Goal: Information Seeking & Learning: Get advice/opinions

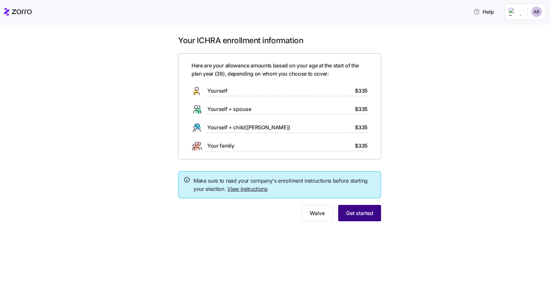
click at [365, 215] on span "Get started" at bounding box center [359, 213] width 27 height 8
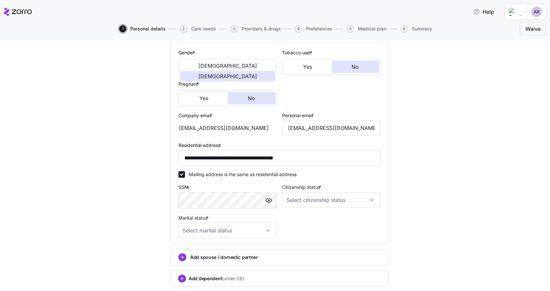
scroll to position [131, 0]
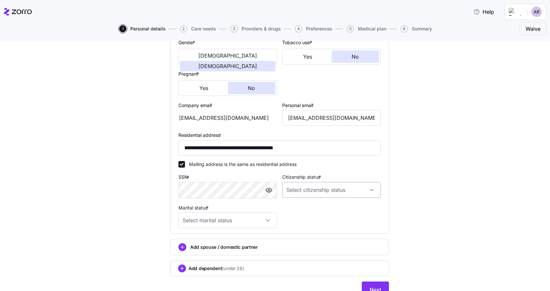
click at [303, 186] on input "Citizenship status *" at bounding box center [331, 190] width 99 height 16
click at [299, 206] on span "US citizen" at bounding box center [321, 209] width 66 height 7
type input "US citizen"
click at [303, 216] on div "**********" at bounding box center [280, 103] width 208 height 255
click at [265, 219] on input "Marital status *" at bounding box center [227, 221] width 99 height 16
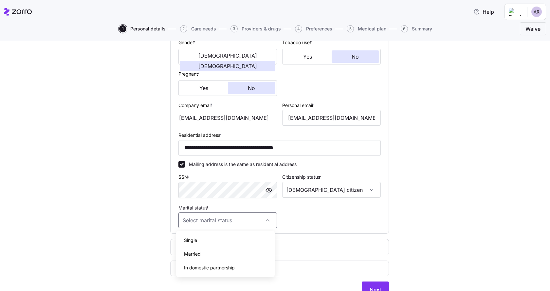
click at [205, 240] on div "Single" at bounding box center [225, 241] width 93 height 14
type input "Single"
click at [293, 227] on div "**********" at bounding box center [280, 103] width 208 height 255
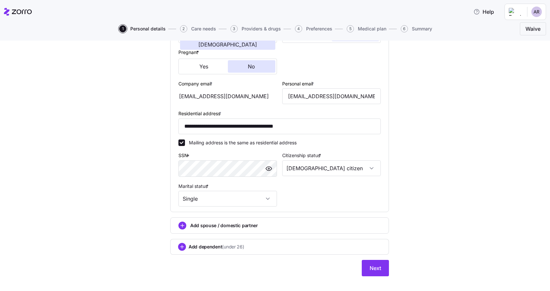
scroll to position [161, 0]
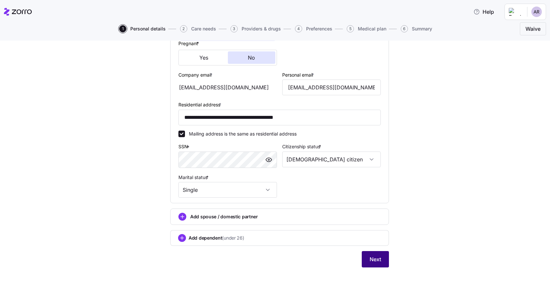
click at [375, 263] on span "Next" at bounding box center [375, 259] width 11 height 8
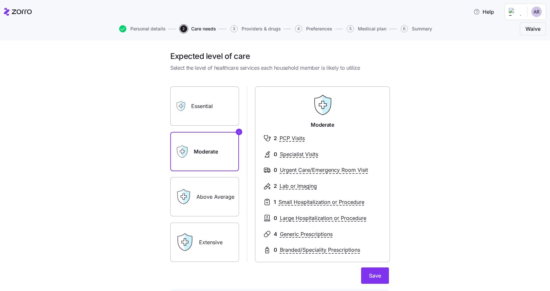
click at [214, 115] on label "Essential" at bounding box center [204, 105] width 69 height 39
click at [0, 0] on input "Essential" at bounding box center [0, 0] width 0 height 0
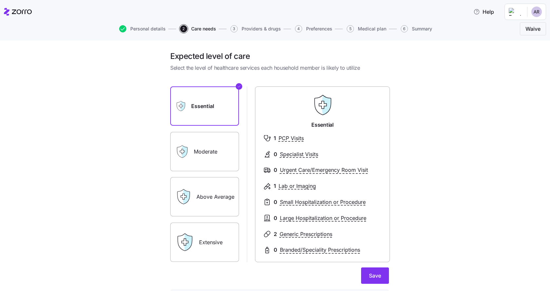
click at [194, 152] on label "Moderate" at bounding box center [204, 151] width 69 height 39
click at [0, 0] on input "Moderate" at bounding box center [0, 0] width 0 height 0
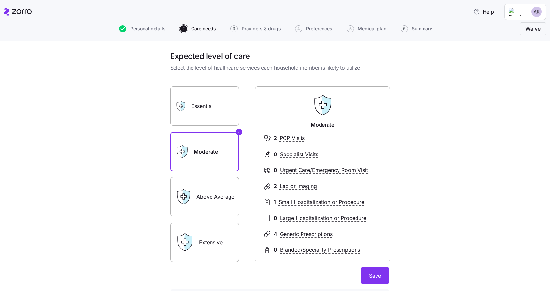
click at [199, 117] on label "Essential" at bounding box center [204, 105] width 69 height 39
click at [0, 0] on input "Essential" at bounding box center [0, 0] width 0 height 0
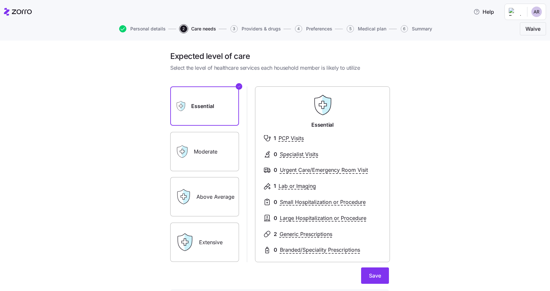
click at [204, 153] on label "Moderate" at bounding box center [204, 151] width 69 height 39
click at [0, 0] on input "Moderate" at bounding box center [0, 0] width 0 height 0
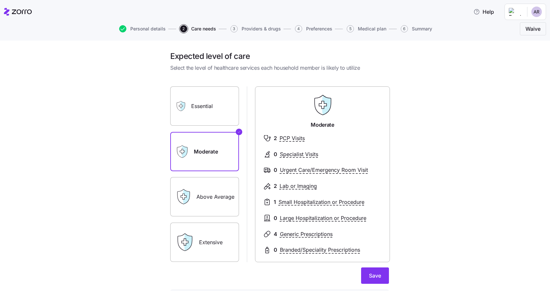
click at [178, 113] on div "Essential" at bounding box center [204, 105] width 69 height 39
click at [207, 106] on label "Essential" at bounding box center [204, 105] width 69 height 39
click at [0, 0] on input "Essential" at bounding box center [0, 0] width 0 height 0
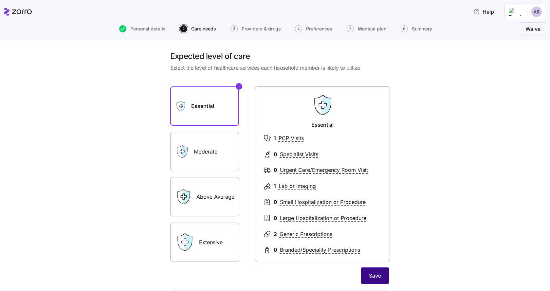
click at [376, 276] on span "Save" at bounding box center [375, 276] width 12 height 8
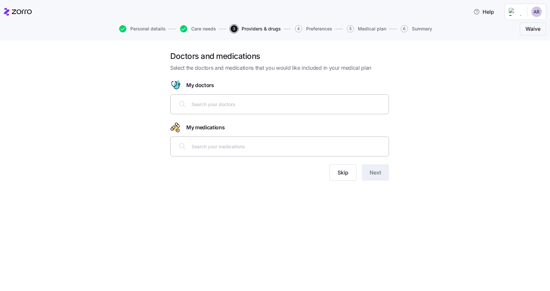
click at [277, 108] on input "text" at bounding box center [288, 104] width 193 height 7
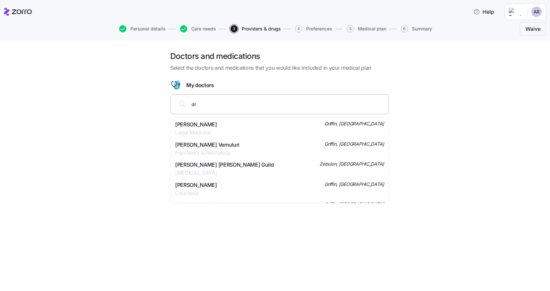
type input "d"
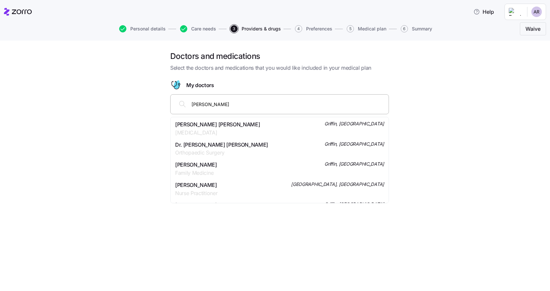
drag, startPoint x: 248, startPoint y: 107, endPoint x: 198, endPoint y: 102, distance: 49.4
click at [198, 102] on input "Dr. Brookes thomaston" at bounding box center [288, 104] width 193 height 7
drag, startPoint x: 226, startPoint y: 106, endPoint x: 186, endPoint y: 103, distance: 40.7
click at [186, 103] on div "Dr. Brookes thomaston" at bounding box center [280, 104] width 210 height 16
click at [233, 103] on input "Dr. Brookes thomaston" at bounding box center [288, 104] width 193 height 7
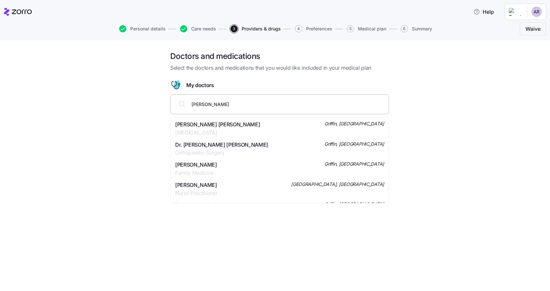
drag, startPoint x: 251, startPoint y: 108, endPoint x: 184, endPoint y: 103, distance: 66.6
click at [184, 103] on div "Dr. Brookes thomaston" at bounding box center [280, 104] width 210 height 16
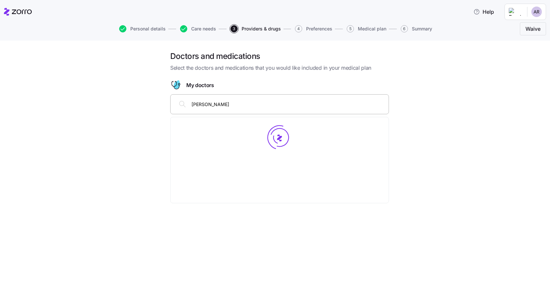
type input "rhonda brookes"
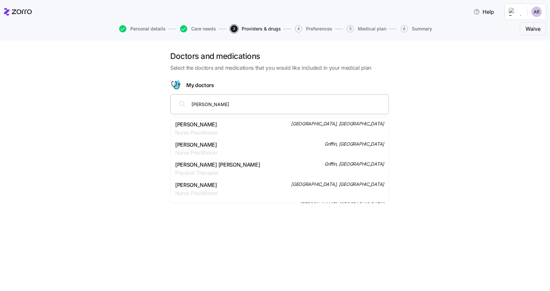
click at [197, 124] on span "Mrs. Rhonda Brooks" at bounding box center [196, 125] width 42 height 8
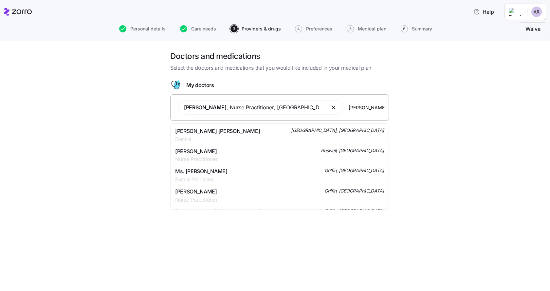
drag, startPoint x: 362, startPoint y: 109, endPoint x: 353, endPoint y: 108, distance: 9.2
click at [353, 108] on input "Dr Harris" at bounding box center [367, 107] width 36 height 7
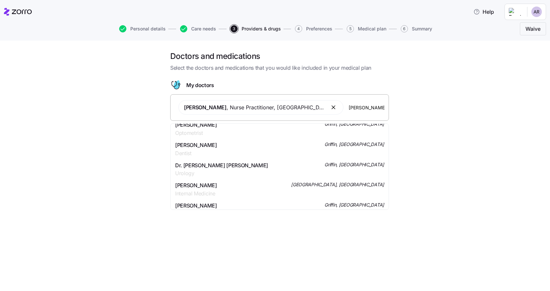
scroll to position [98, 0]
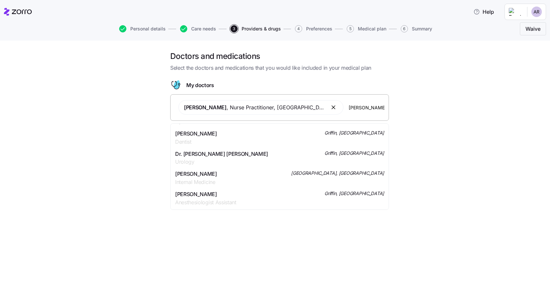
type input "Dr Erinn Harris"
click at [192, 174] on span "Dr. Erinn Renee Harris-james" at bounding box center [196, 174] width 42 height 8
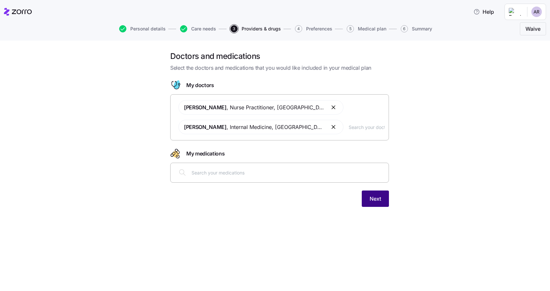
click at [378, 200] on span "Next" at bounding box center [375, 199] width 11 height 8
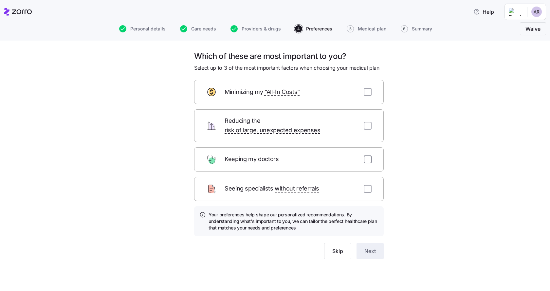
click at [366, 156] on input "checkbox" at bounding box center [368, 160] width 8 height 8
checkbox input "true"
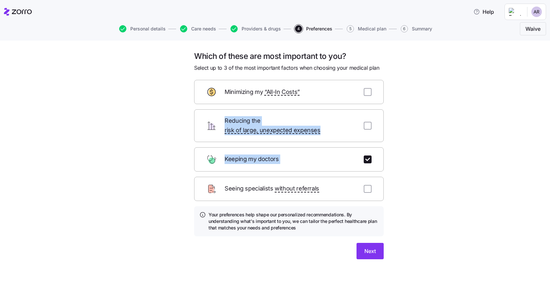
drag, startPoint x: 322, startPoint y: 155, endPoint x: 319, endPoint y: 99, distance: 56.1
click at [317, 97] on form "Minimizing my “All-In Costs” Reducing the risk of large, unexpected expenses Ke…" at bounding box center [289, 169] width 190 height 179
click at [429, 144] on div "Which of these are most important to you? Select up to 3 of the most important …" at bounding box center [279, 163] width 523 height 224
click at [364, 185] on input "checkbox" at bounding box center [368, 189] width 8 height 8
checkbox input "true"
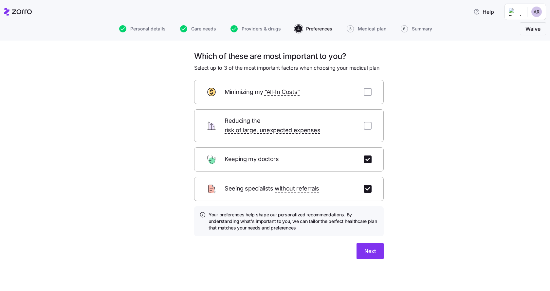
click at [362, 94] on div "Minimizing my “All-In Costs”" at bounding box center [289, 92] width 190 height 24
click at [370, 93] on input "checkbox" at bounding box center [368, 92] width 8 height 8
checkbox input "true"
click at [368, 247] on button "Next" at bounding box center [370, 251] width 27 height 16
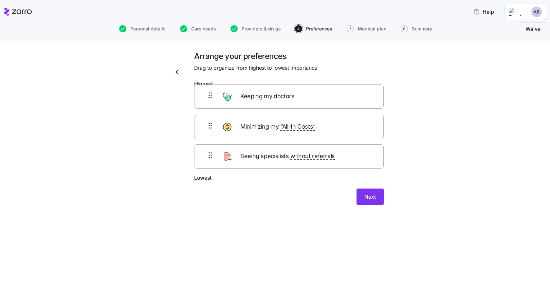
drag, startPoint x: 267, startPoint y: 139, endPoint x: 267, endPoint y: 101, distance: 37.7
click at [267, 101] on div "Minimizing my “All-In Costs” Keeping my doctors Seeing specialists without refe…" at bounding box center [289, 132] width 190 height 83
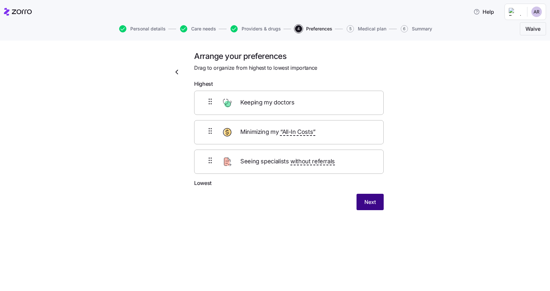
click at [372, 202] on span "Next" at bounding box center [370, 202] width 11 height 8
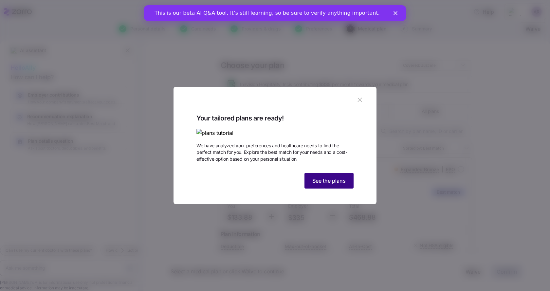
click at [335, 185] on span "See the plans" at bounding box center [328, 181] width 33 height 8
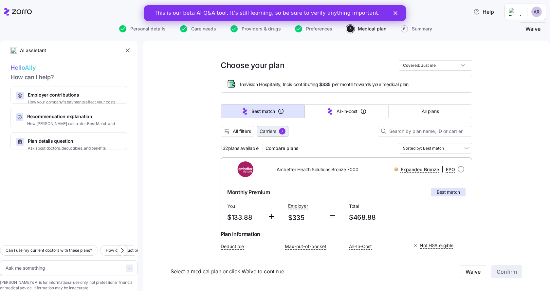
click at [261, 129] on span "Carriers" at bounding box center [268, 131] width 17 height 7
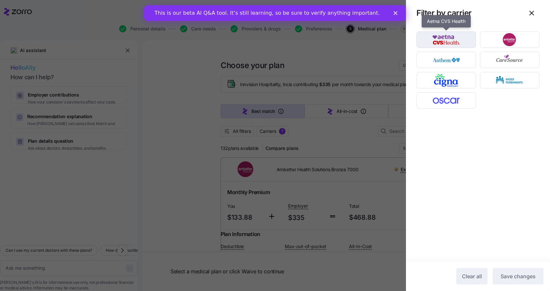
click at [435, 41] on img "button" at bounding box center [446, 39] width 48 height 13
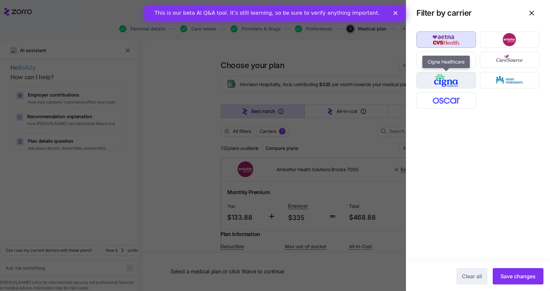
click at [460, 83] on img "button" at bounding box center [446, 80] width 48 height 13
click at [511, 124] on div at bounding box center [478, 143] width 144 height 235
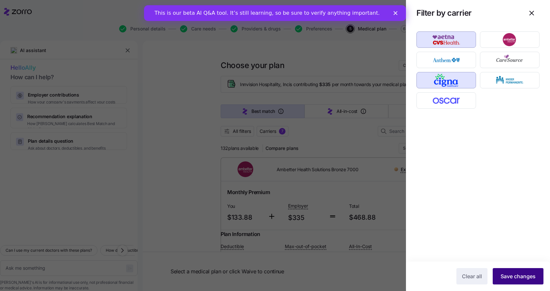
click at [515, 276] on span "Save changes" at bounding box center [518, 276] width 35 height 8
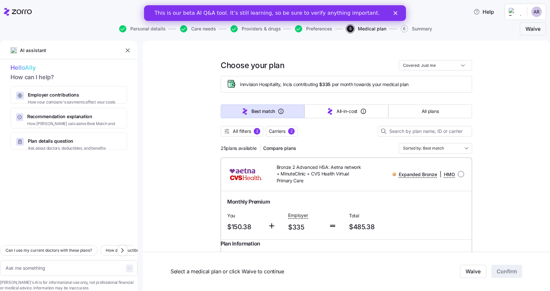
scroll to position [33, 0]
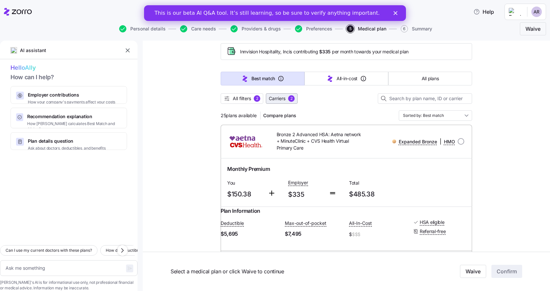
click at [287, 97] on span "Carriers 2" at bounding box center [282, 98] width 26 height 7
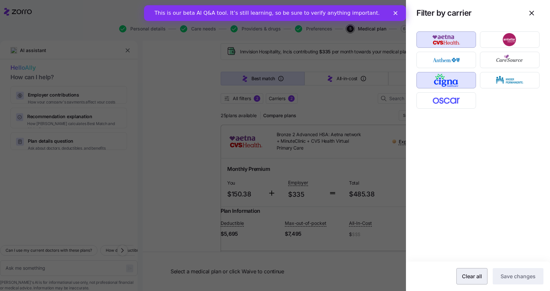
click at [469, 277] on span "Clear all" at bounding box center [472, 276] width 20 height 8
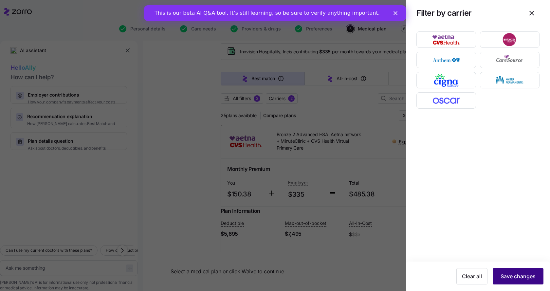
click at [512, 278] on span "Save changes" at bounding box center [518, 276] width 35 height 8
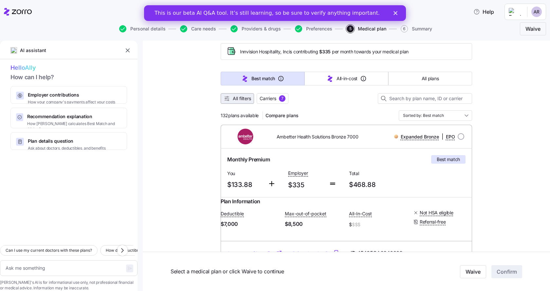
click at [239, 98] on span "All filters" at bounding box center [242, 98] width 18 height 7
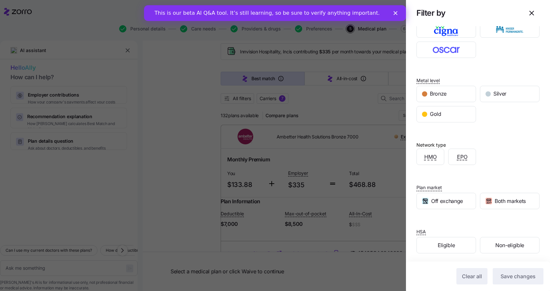
scroll to position [61, 0]
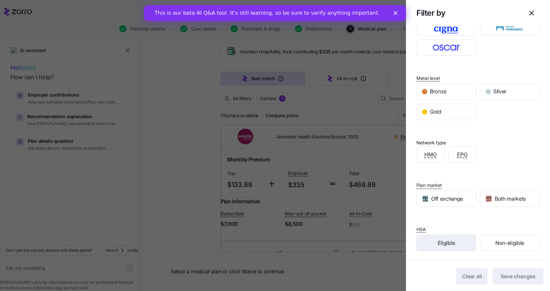
click at [445, 243] on span "Eligible" at bounding box center [446, 243] width 17 height 8
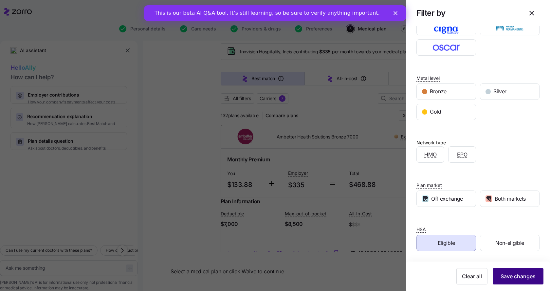
click at [519, 278] on span "Save changes" at bounding box center [518, 276] width 35 height 8
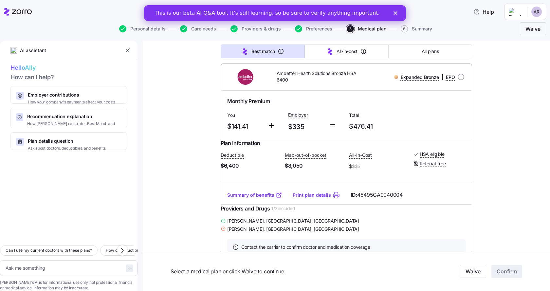
scroll to position [0, 0]
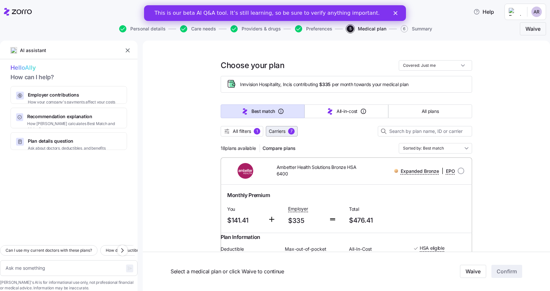
click at [271, 132] on span "Carriers" at bounding box center [277, 131] width 17 height 7
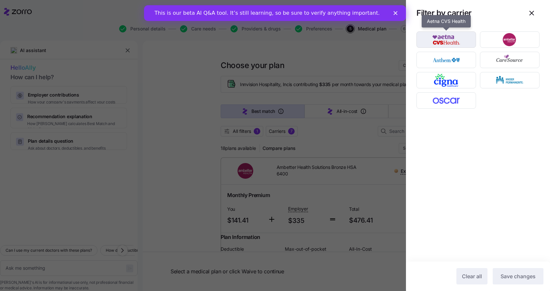
click at [438, 46] on img "button" at bounding box center [446, 39] width 48 height 13
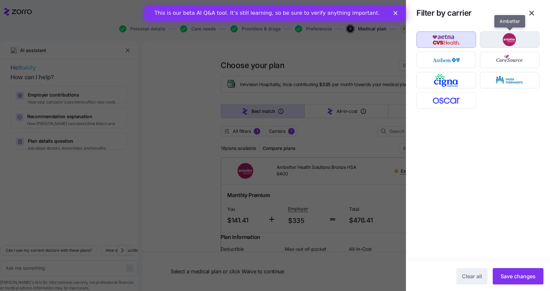
click at [519, 34] on img "button" at bounding box center [510, 39] width 48 height 13
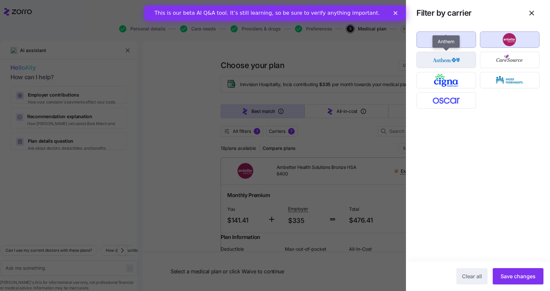
click at [451, 58] on img "button" at bounding box center [446, 59] width 48 height 13
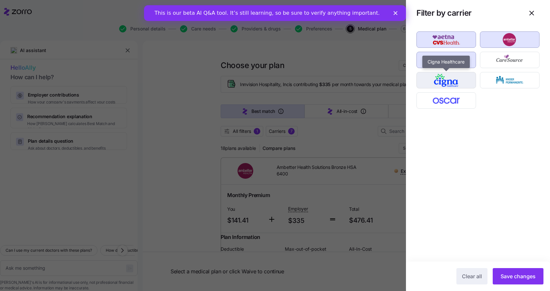
click at [449, 83] on img "button" at bounding box center [446, 80] width 48 height 13
drag, startPoint x: 527, startPoint y: 278, endPoint x: 455, endPoint y: 275, distance: 72.1
click at [527, 278] on span "Save changes" at bounding box center [518, 276] width 35 height 8
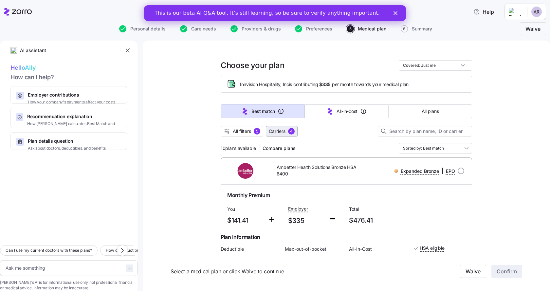
click at [290, 132] on div "4" at bounding box center [291, 131] width 7 height 7
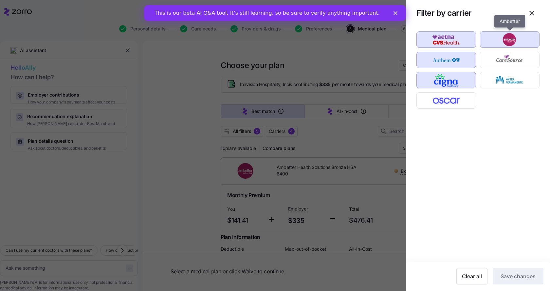
click at [509, 41] on img "button" at bounding box center [510, 39] width 48 height 13
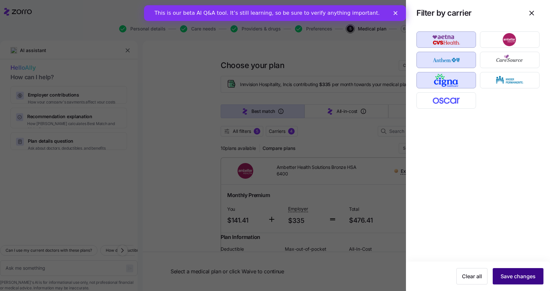
click at [521, 278] on span "Save changes" at bounding box center [518, 276] width 35 height 8
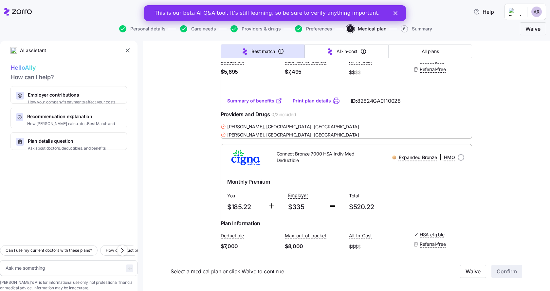
scroll to position [191, 0]
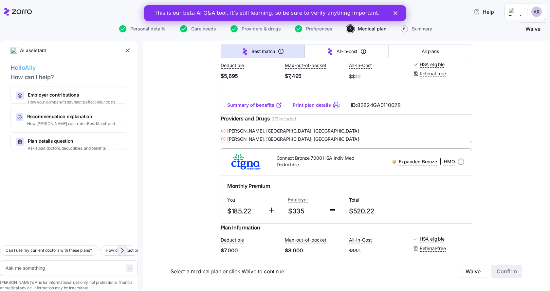
click at [123, 249] on icon "button" at bounding box center [123, 251] width 2 height 4
click at [57, 260] on textarea at bounding box center [69, 268] width 138 height 16
type textarea "x"
type textarea "A"
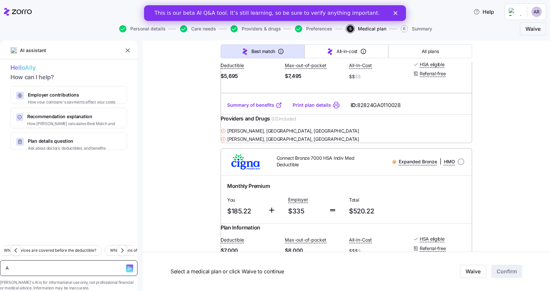
type textarea "x"
type textarea "Ar"
type textarea "x"
type textarea "Are"
type textarea "x"
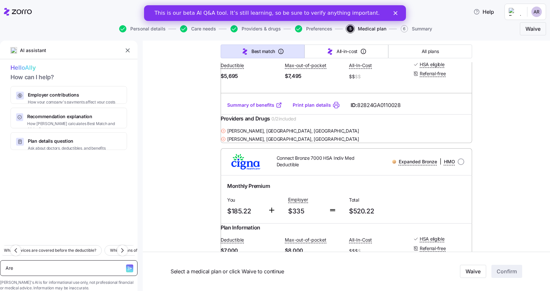
type textarea "Are"
type textarea "x"
type textarea "Are a"
type textarea "x"
type textarea "Are al"
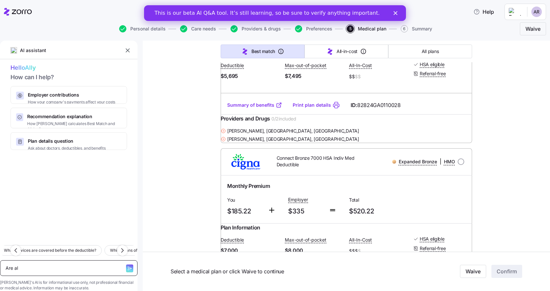
type textarea "x"
type textarea "Are all"
type textarea "x"
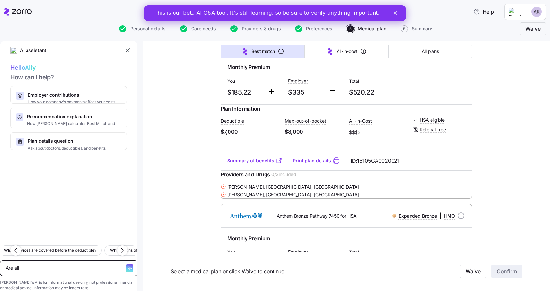
scroll to position [295, 0]
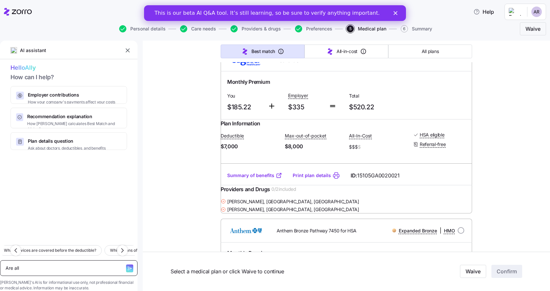
type textarea "Are all"
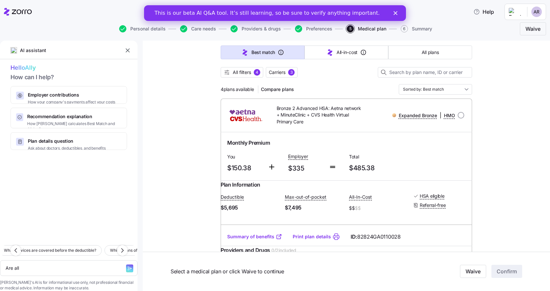
scroll to position [0, 0]
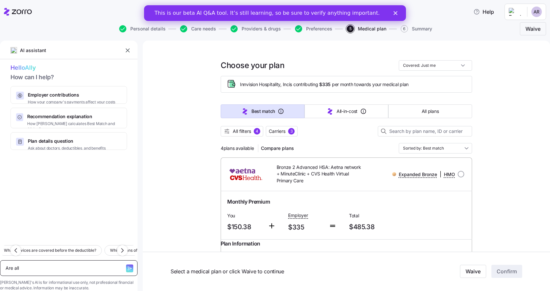
click at [43, 260] on textarea "Are all" at bounding box center [69, 268] width 138 height 16
drag, startPoint x: 34, startPoint y: 262, endPoint x: 4, endPoint y: 259, distance: 29.9
click at [4, 259] on div "Can I use my current doctors with these plans? How do deductibles affect my cos…" at bounding box center [69, 265] width 138 height 51
type textarea "x"
type textarea "A"
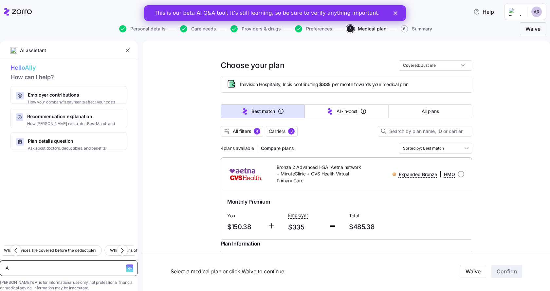
type textarea "x"
type textarea "Ar"
type textarea "x"
type textarea "Are"
type textarea "x"
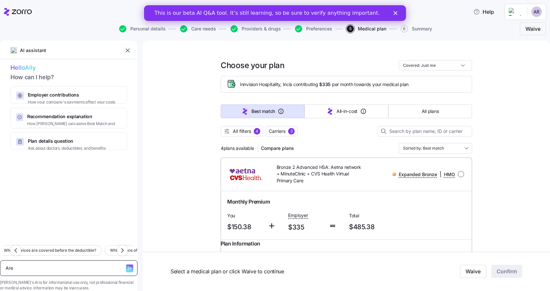
type textarea "Are"
type textarea "x"
type textarea "Are th"
type textarea "x"
type textarea "Are the"
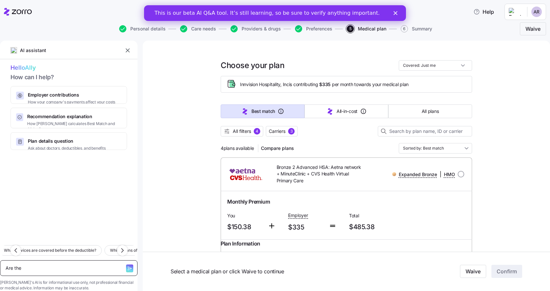
type textarea "x"
type textarea "Are thes"
type textarea "x"
type textarea "Are thes"
type textarea "x"
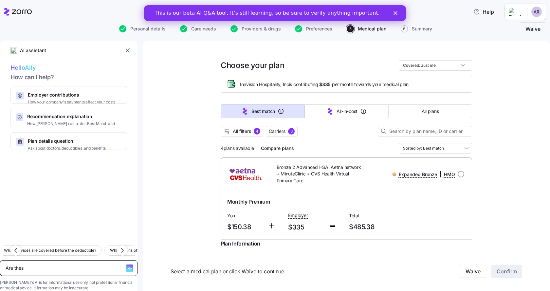
type textarea "Are thes"
type textarea "x"
type textarea "Are these"
type textarea "x"
type textarea "Are these"
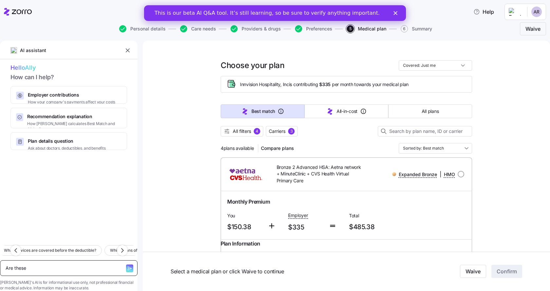
type textarea "x"
type textarea "Are these a"
type textarea "x"
type textarea "Are these al"
type textarea "x"
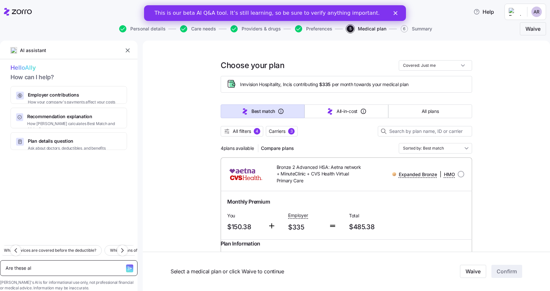
type textarea "Are these all"
type textarea "x"
type textarea "Are these all"
type textarea "x"
type textarea "Are these all c"
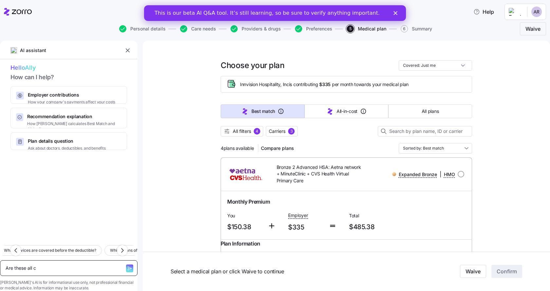
type textarea "x"
type textarea "Are these all co"
type textarea "x"
type textarea "Are these all cons"
type textarea "x"
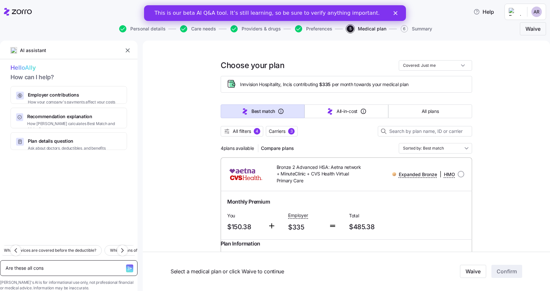
type textarea "Are these all consi"
type textarea "x"
type textarea "Are these all consid"
type textarea "x"
type textarea "Are these all conside"
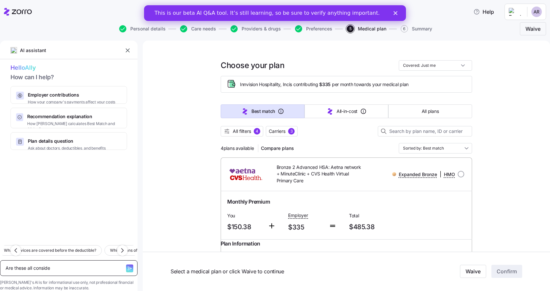
type textarea "x"
type textarea "Are these all consider"
type textarea "x"
type textarea "Are these all considere"
type textarea "x"
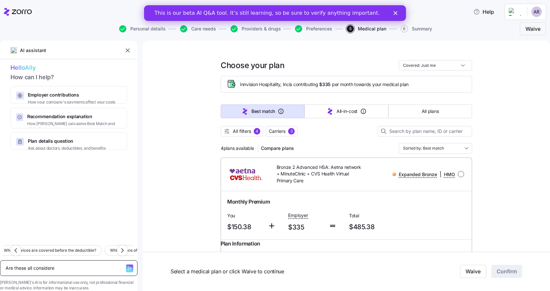
type textarea "Are these all considered"
type textarea "x"
type textarea "Are these all considered"
type textarea "x"
type textarea "Are these all considered i"
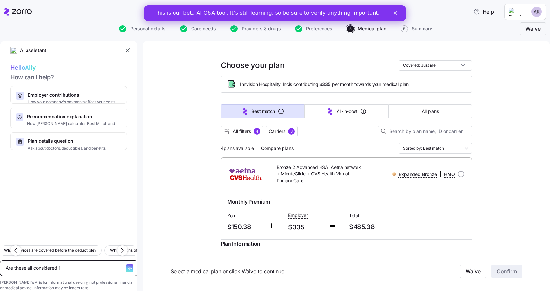
type textarea "x"
type textarea "Are these all considered in"
type textarea "x"
type textarea "Are these all considered ind"
type textarea "x"
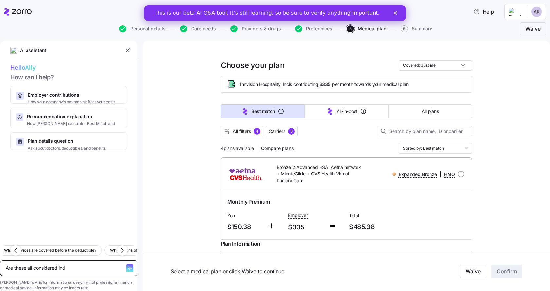
type textarea "Are these all considered indi"
type textarea "x"
type textarea "Are these all considered indiv"
type textarea "x"
type textarea "Are these all considered indivi"
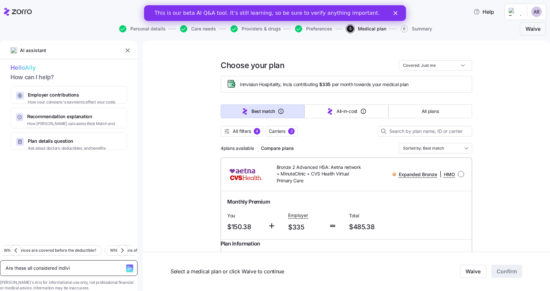
type textarea "x"
type textarea "Are these all considered individu"
type textarea "x"
type textarea "Are these all considered individua"
type textarea "x"
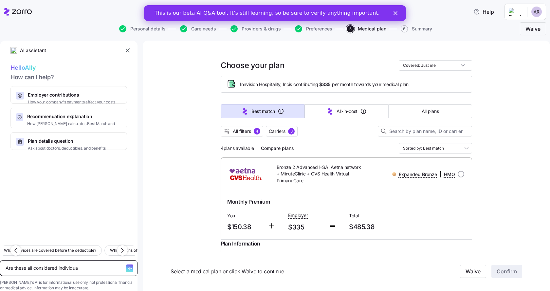
type textarea "Are these all considered individual"
type textarea "x"
type textarea "Are these all considered individual"
type textarea "x"
type textarea "Are these all considered individual p"
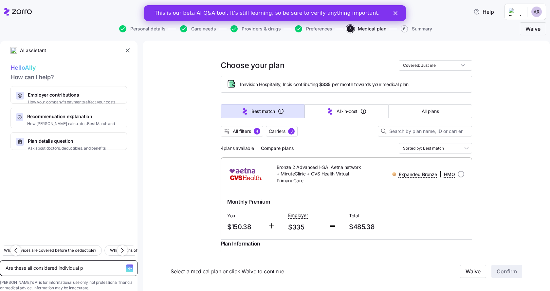
type textarea "x"
type textarea "Are these all considered individual pl"
type textarea "x"
type textarea "Are these all considered individual pla"
type textarea "x"
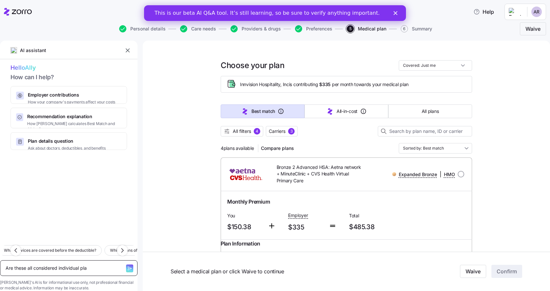
type textarea "Are these all considered individual plan"
type textarea "x"
type textarea "Are these all considered individual plans"
type textarea "x"
type textarea "Are these all considered individual plans"
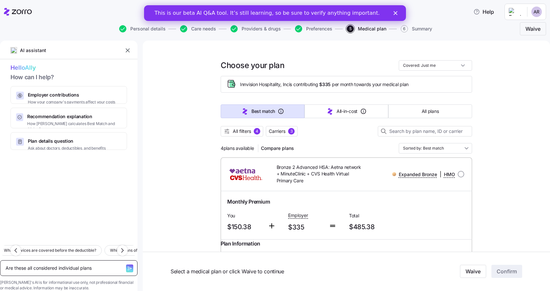
type textarea "x"
type textarea "Are these all considered individual plans a"
type textarea "x"
type textarea "Are these all considered individual plans an"
type textarea "x"
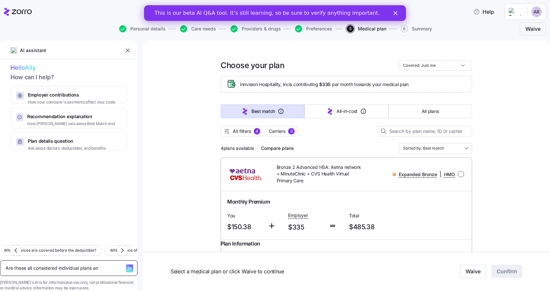
type textarea "Are these all considered individual plans and"
type textarea "x"
type textarea "Are these all considered individual plans and"
type textarea "x"
type textarea "Are these all considered individual plans and wi"
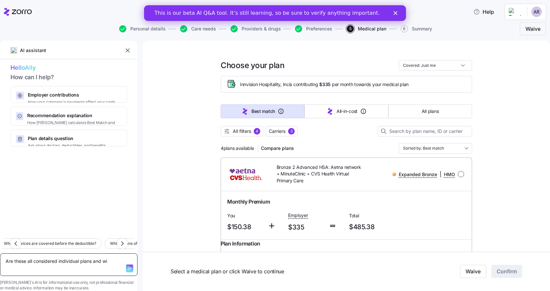
type textarea "x"
type textarea "Are these all considered individual plans and wil"
type textarea "x"
type textarea "Are these all considered individual plans and wil"
type textarea "x"
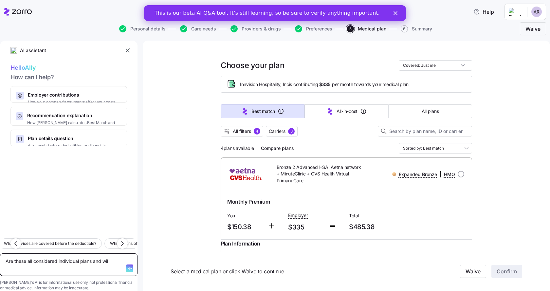
type textarea "Are these all considered individual plans and will"
type textarea "x"
type textarea "Are these all considered individual plans and will"
type textarea "x"
type textarea "Are these all considered individual plans and will t"
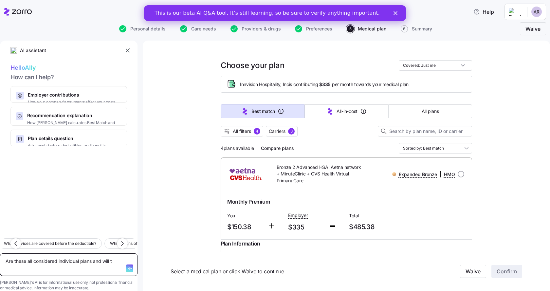
type textarea "x"
type textarea "Are these all considered individual plans and will th"
type textarea "x"
type textarea "Are these all considered individual plans and will the"
type textarea "x"
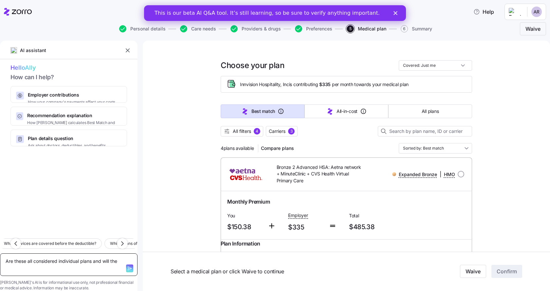
type textarea "Are these all considered individual plans and will the"
type textarea "x"
type textarea "Are these all considered individual plans and will the d"
type textarea "x"
type textarea "Are these all considered individual plans and will the do"
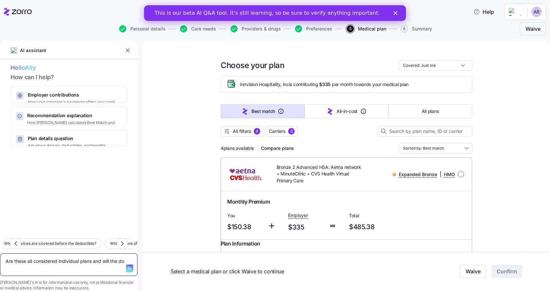
type textarea "x"
type textarea "Are these all considered individual plans and will the doc"
type textarea "x"
type textarea "Are these all considered individual plans and will the doct"
type textarea "x"
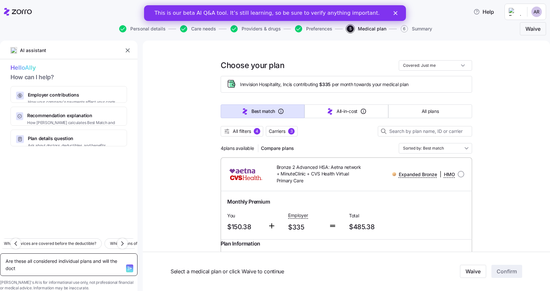
type textarea "Are these all considered individual plans and will the docto"
type textarea "x"
type textarea "Are these all considered individual plans and will the doctor"
type textarea "x"
type textarea "Are these all considered individual plans and will the doctors"
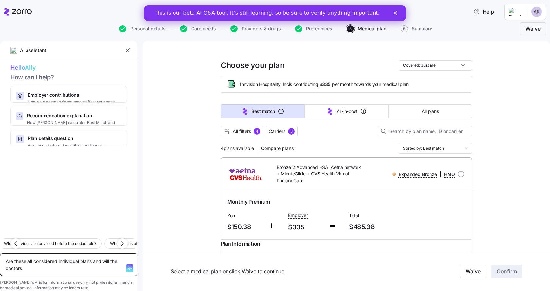
type textarea "x"
type textarea "Are these all considered individual plans and will the doctors"
type textarea "x"
type textarea "Are these all considered individual plans and will the doctors o"
type textarea "x"
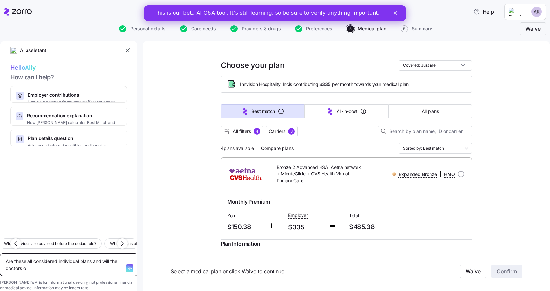
type textarea "Are these all considered individual plans and will the doctors of"
type textarea "x"
type textarea "Are these all considered individual plans and will the doctors off"
type textarea "x"
type textarea "Are these all considered individual plans and will the doctors offi"
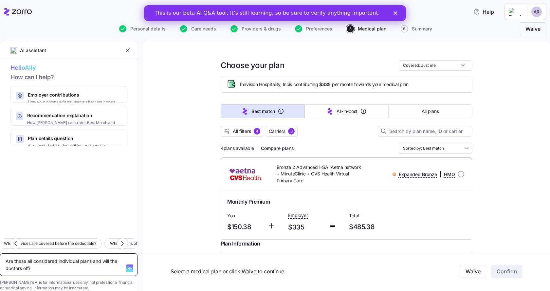
type textarea "x"
type textarea "Are these all considered individual plans and will the doctors offic"
type textarea "x"
type textarea "Are these all considered individual plans and will the doctors office"
type textarea "x"
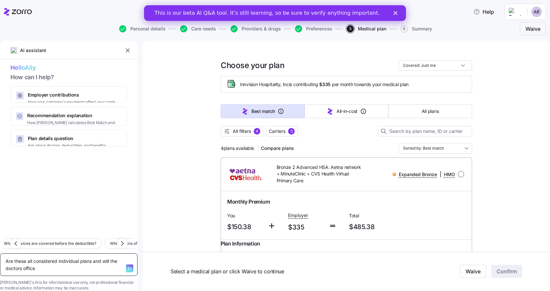
type textarea "Are these all considered individual plans and will the doctors office"
type textarea "x"
type textarea "Are these all considered individual plans and will the doctors office b"
type textarea "x"
type textarea "Are these all considered individual plans and will the doctors office be"
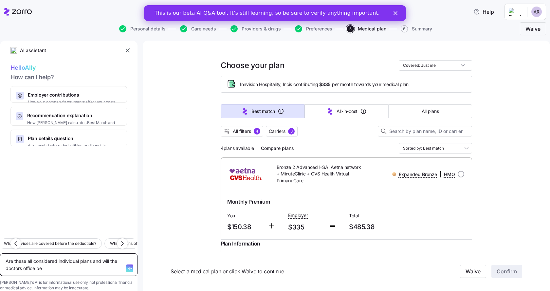
type textarea "x"
type textarea "Are these all considered individual plans and will the doctors office be"
type textarea "x"
type textarea "Are these all considered individual plans and will the doctors office be a"
type textarea "x"
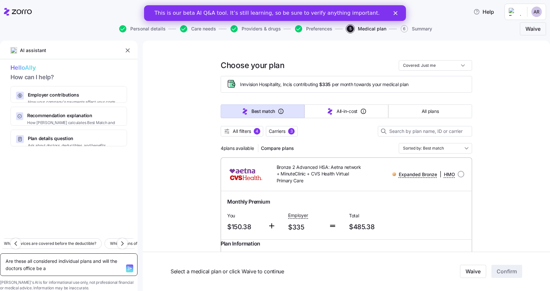
type textarea "Are these all considered individual plans and will the doctors office be ab"
type textarea "x"
type textarea "Are these all considered individual plans and will the doctors office be abl"
type textarea "x"
type textarea "Are these all considered individual plans and will the doctors office be able"
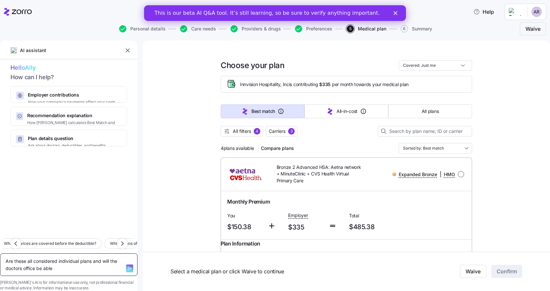
type textarea "x"
type textarea "Are these all considered individual plans and will the doctors office be able"
type textarea "x"
type textarea "Are these all considered individual plans and will the doctors office be able t"
type textarea "x"
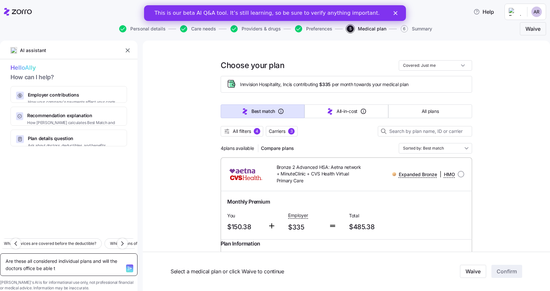
type textarea "Are these all considered individual plans and will the doctors office be able to"
type textarea "x"
type textarea "Are these all considered individual plans and will the doctors office be able to"
type textarea "x"
type textarea "Are these all considered individual plans and will the doctors office be able t…"
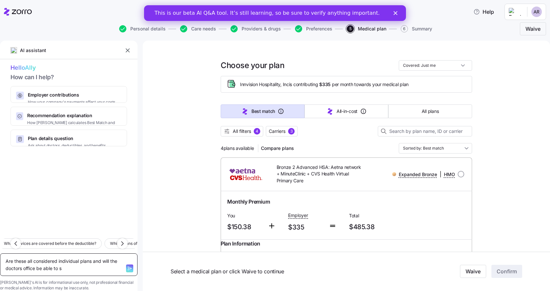
type textarea "x"
type textarea "Are these all considered individual plans and will the doctors office be able t…"
type textarea "x"
type textarea "Are these all considered individual plans and will the doctors office be able t…"
type textarea "x"
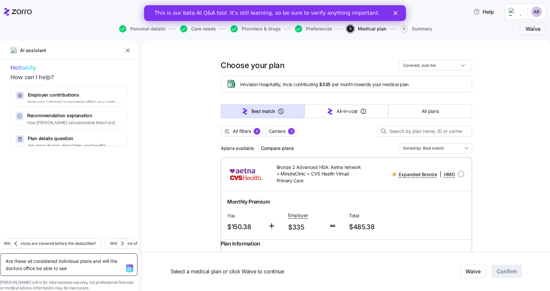
type textarea "Are these all considered individual plans and will the doctors office be able t…"
type textarea "x"
type textarea "Are these all considered individual plans and will the doctors office be able t…"
type textarea "x"
type textarea "Are these all considered individual plans and will the doctors office be able t…"
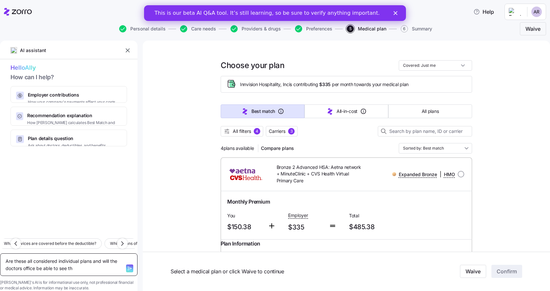
type textarea "x"
type textarea "Are these all considered individual plans and will the doctors office be able t…"
type textarea "x"
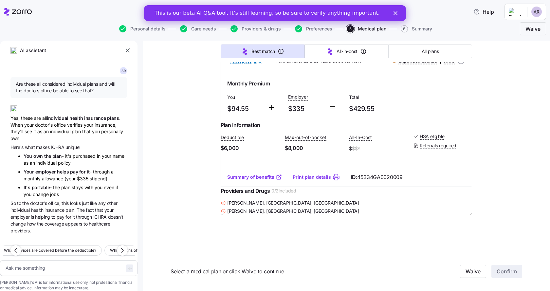
scroll to position [715, 0]
click at [56, 260] on textarea at bounding box center [69, 268] width 138 height 16
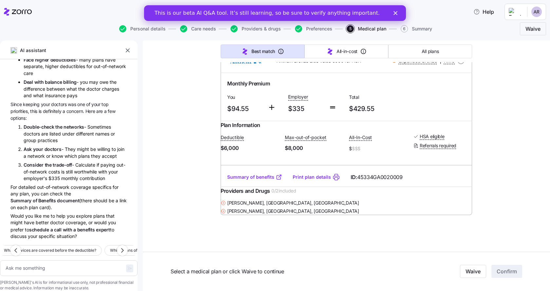
scroll to position [285, 0]
click at [39, 260] on textarea at bounding box center [69, 268] width 138 height 16
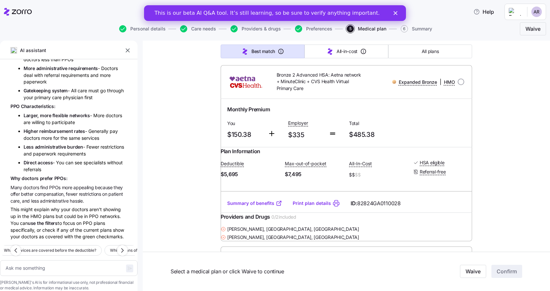
scroll to position [0, 0]
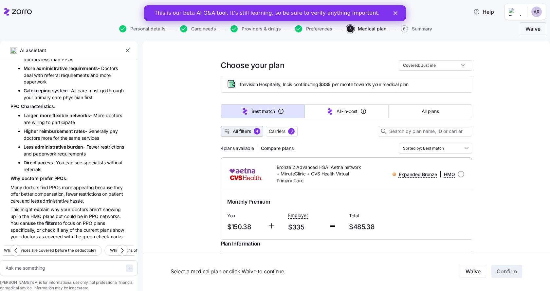
click at [238, 132] on span "All filters" at bounding box center [242, 131] width 18 height 7
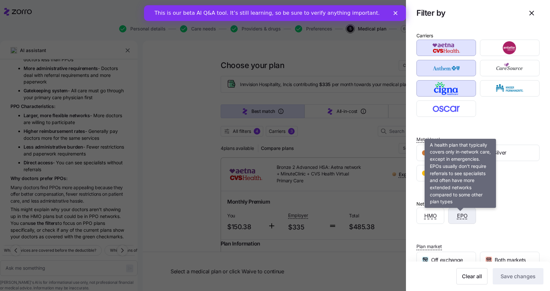
click at [463, 223] on div "EPO" at bounding box center [462, 216] width 27 height 16
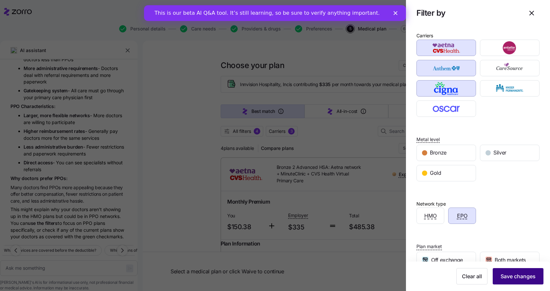
click at [514, 276] on span "Save changes" at bounding box center [518, 276] width 35 height 8
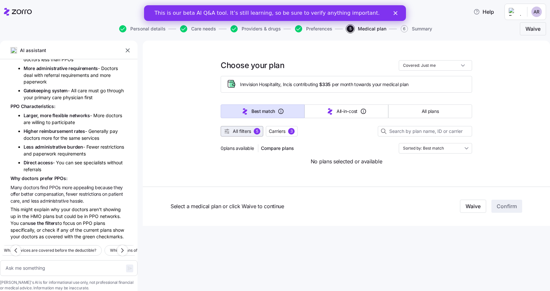
click at [239, 132] on span "All filters" at bounding box center [242, 131] width 18 height 7
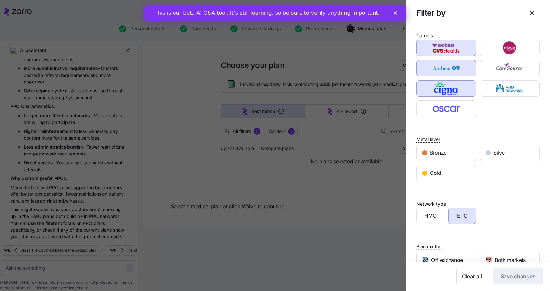
click at [457, 221] on div "EPO" at bounding box center [462, 216] width 27 height 16
click at [505, 279] on span "Save changes" at bounding box center [518, 276] width 35 height 8
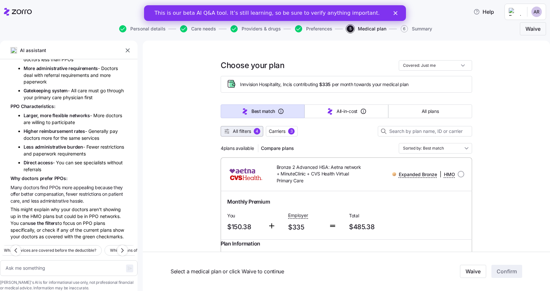
click at [246, 131] on span "All filters" at bounding box center [242, 131] width 18 height 7
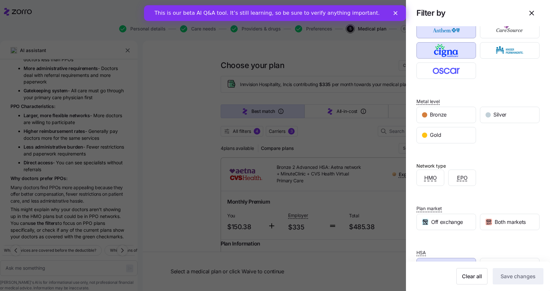
scroll to position [61, 0]
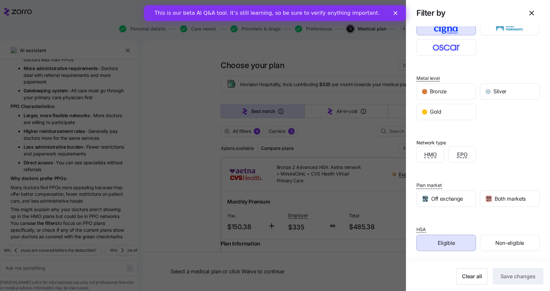
click at [447, 243] on span "Eligible" at bounding box center [446, 243] width 17 height 8
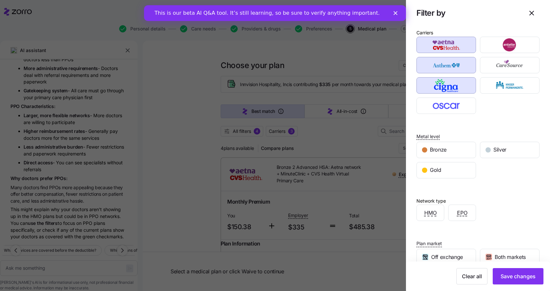
scroll to position [0, 0]
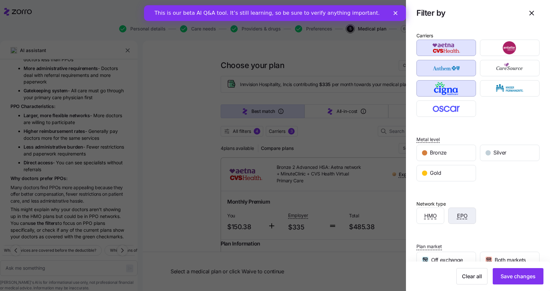
click at [470, 216] on div "EPO" at bounding box center [462, 216] width 27 height 16
click at [515, 275] on span "Save changes" at bounding box center [518, 276] width 35 height 8
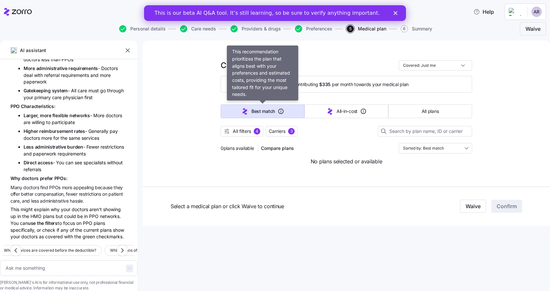
click at [271, 111] on span "Best match" at bounding box center [264, 111] width 24 height 7
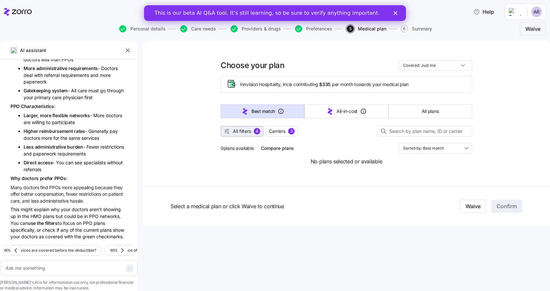
click at [235, 134] on button "All filters 4" at bounding box center [242, 131] width 43 height 10
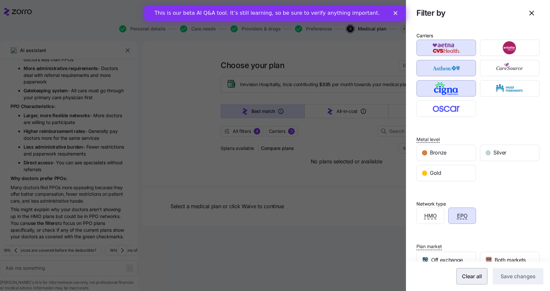
click at [467, 278] on span "Clear all" at bounding box center [472, 276] width 20 height 8
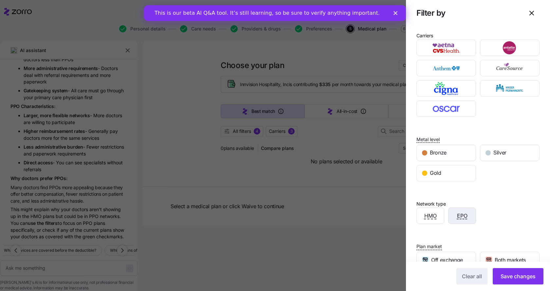
click at [462, 220] on div "EPO" at bounding box center [462, 216] width 27 height 16
click at [511, 275] on span "Save changes" at bounding box center [518, 276] width 35 height 8
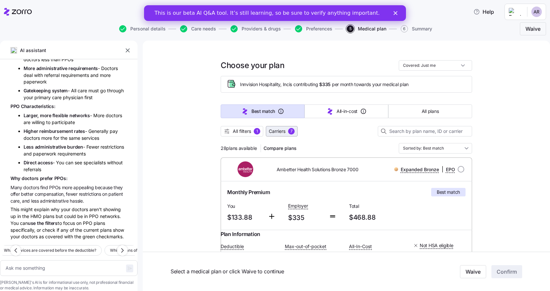
click at [280, 132] on span "Carriers" at bounding box center [277, 131] width 17 height 7
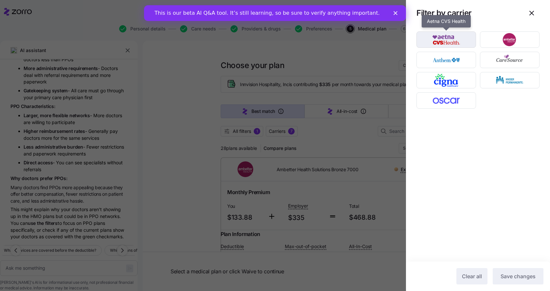
click at [452, 40] on img "button" at bounding box center [446, 39] width 48 height 13
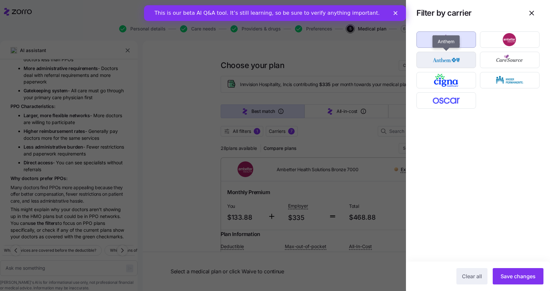
click at [449, 60] on img "button" at bounding box center [446, 59] width 48 height 13
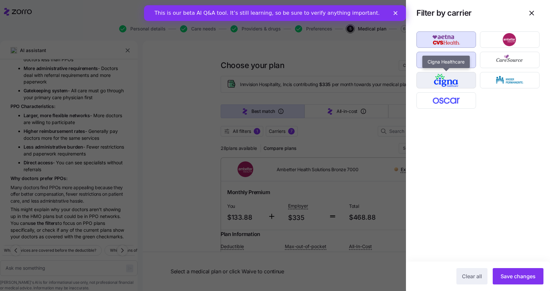
click at [444, 82] on img "button" at bounding box center [446, 80] width 48 height 13
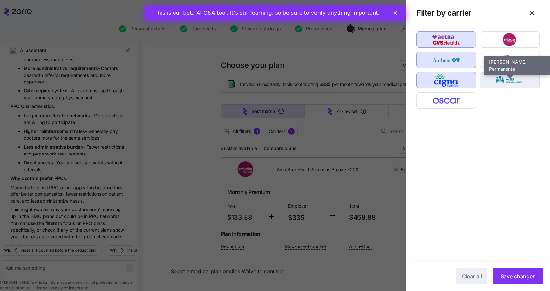
click at [505, 78] on img "button" at bounding box center [510, 80] width 48 height 13
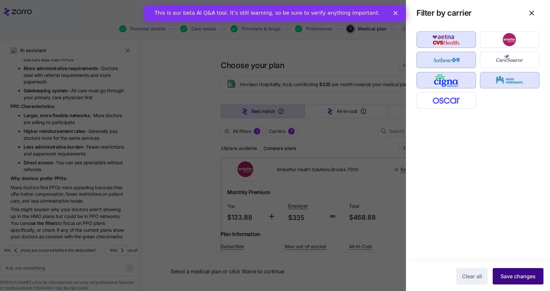
click at [533, 277] on span "Save changes" at bounding box center [518, 276] width 35 height 8
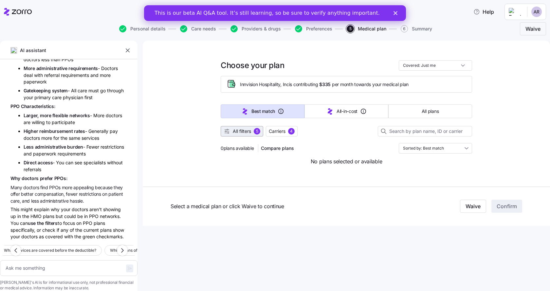
click at [233, 130] on span "All filters 5" at bounding box center [242, 131] width 37 height 7
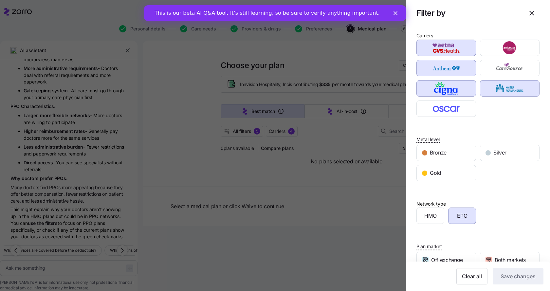
click at [508, 124] on div "Metal level Bronze Silver Gold" at bounding box center [478, 151] width 123 height 59
click at [501, 220] on div "HMO EPO" at bounding box center [478, 216] width 127 height 20
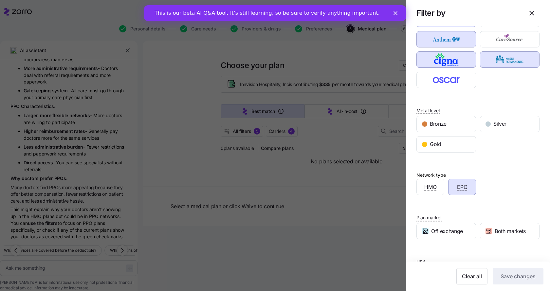
scroll to position [61, 0]
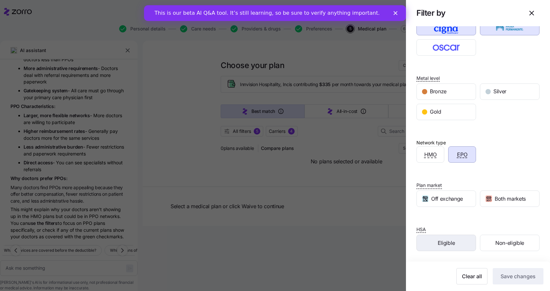
click at [463, 246] on div "Eligible" at bounding box center [446, 243] width 59 height 16
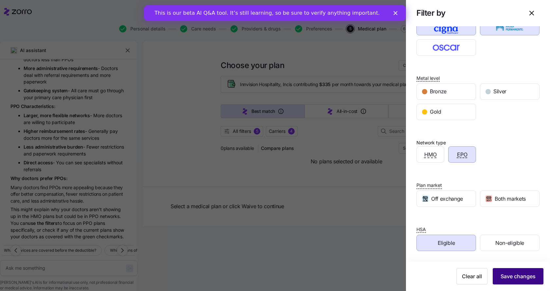
click at [501, 273] on span "Save changes" at bounding box center [518, 276] width 35 height 8
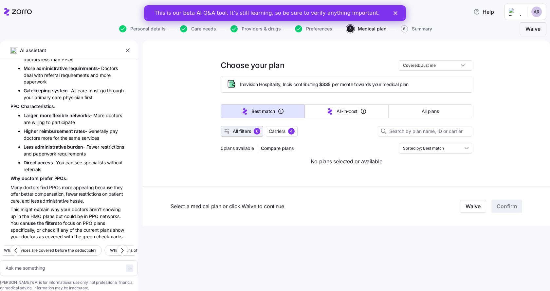
click at [239, 131] on span "All filters" at bounding box center [242, 131] width 18 height 7
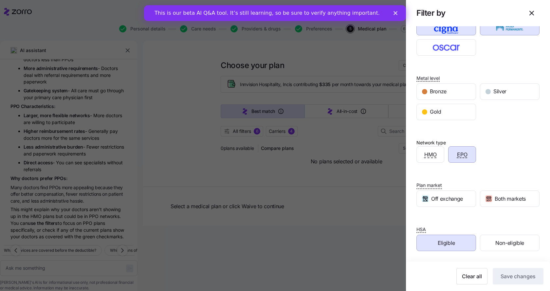
click at [460, 243] on div "Eligible" at bounding box center [446, 243] width 59 height 16
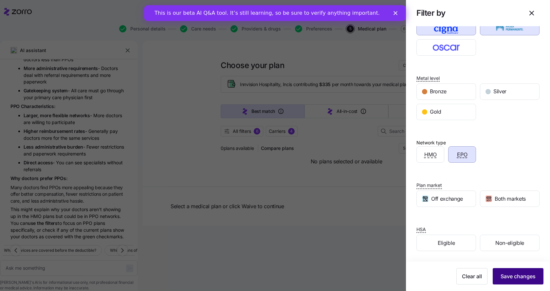
click at [516, 278] on span "Save changes" at bounding box center [518, 276] width 35 height 8
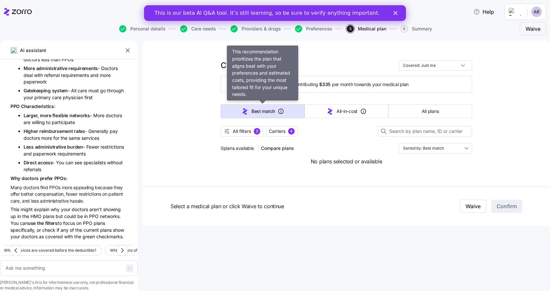
click at [246, 111] on icon "button" at bounding box center [245, 111] width 5 height 6
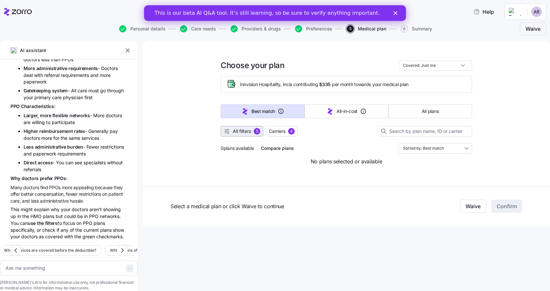
click at [250, 127] on button "All filters 5" at bounding box center [242, 131] width 43 height 10
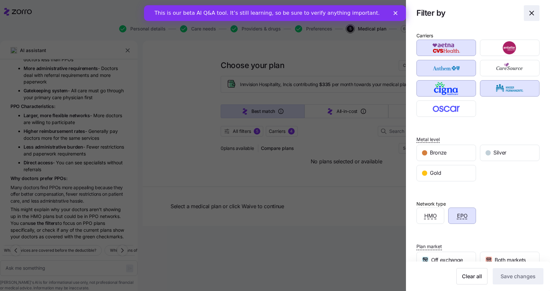
click at [530, 12] on icon "button" at bounding box center [532, 13] width 4 height 4
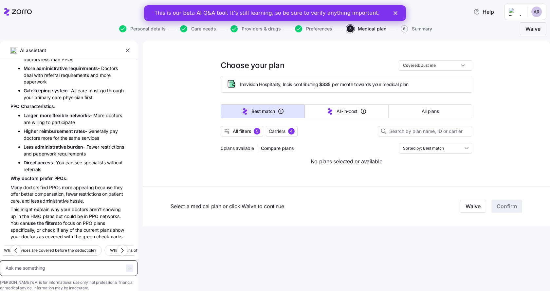
click at [40, 260] on textarea at bounding box center [69, 268] width 138 height 16
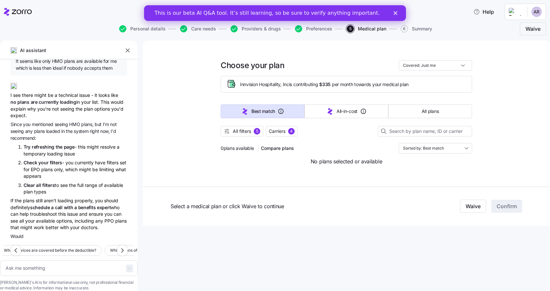
scroll to position [790, 0]
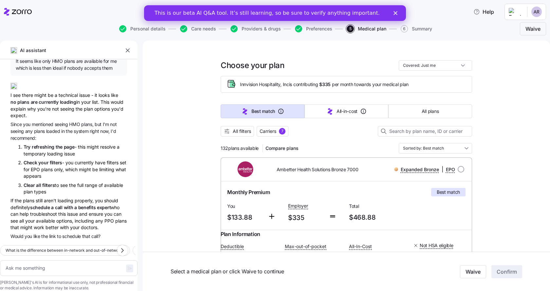
click at [395, 11] on icon "Close" at bounding box center [396, 13] width 4 height 4
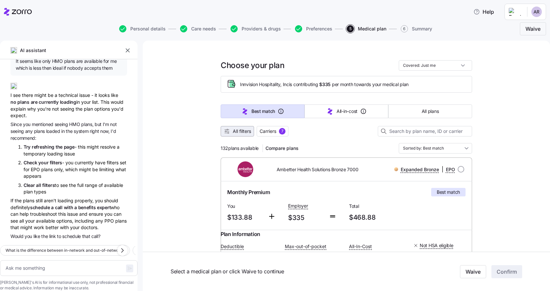
click at [230, 130] on span "All filters" at bounding box center [238, 131] width 28 height 7
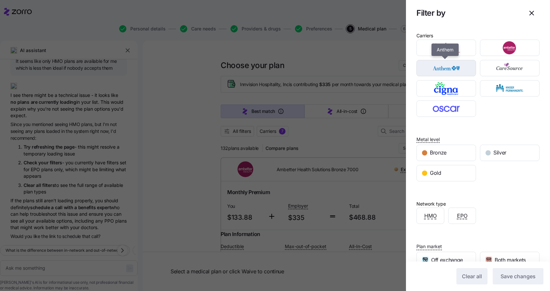
click at [433, 69] on img "button" at bounding box center [446, 68] width 48 height 13
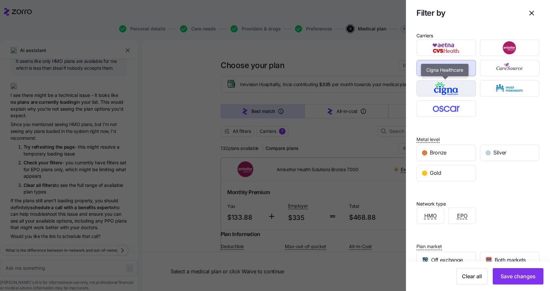
click at [434, 88] on img "button" at bounding box center [446, 88] width 48 height 13
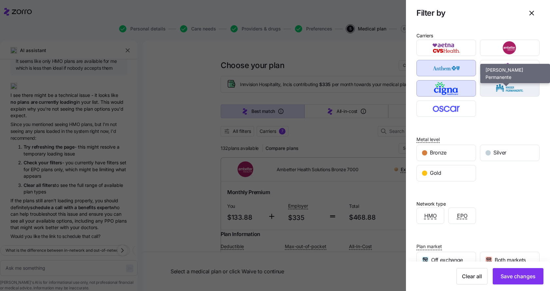
click at [510, 91] on img "button" at bounding box center [510, 88] width 48 height 13
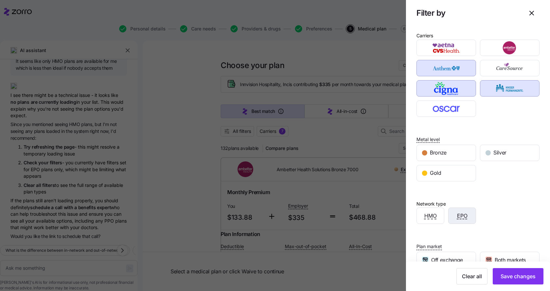
click at [468, 216] on div "EPO" at bounding box center [462, 216] width 27 height 16
click at [512, 278] on span "Save changes" at bounding box center [518, 276] width 35 height 8
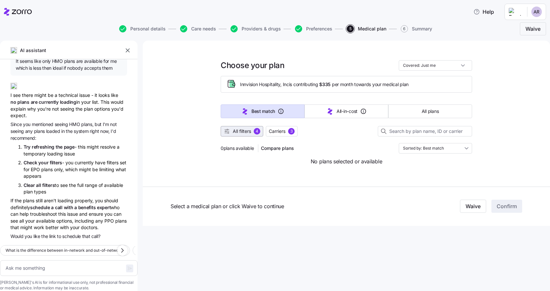
click at [251, 129] on span "All filters" at bounding box center [242, 131] width 18 height 7
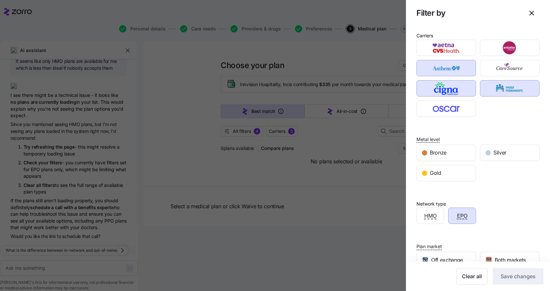
click at [466, 216] on div "EPO" at bounding box center [462, 216] width 27 height 16
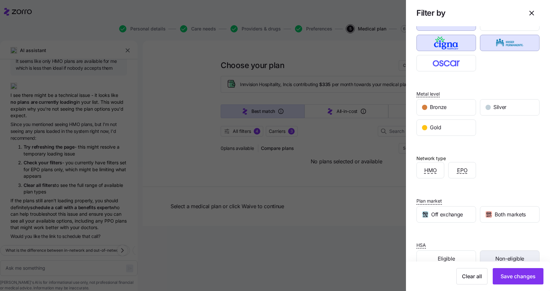
scroll to position [61, 0]
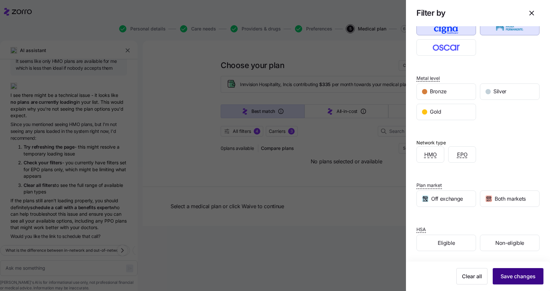
click at [516, 277] on span "Save changes" at bounding box center [518, 276] width 35 height 8
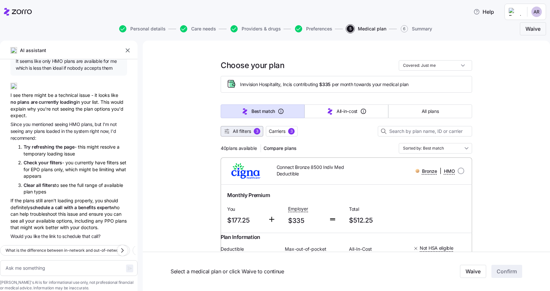
click at [237, 131] on span "All filters" at bounding box center [242, 131] width 18 height 7
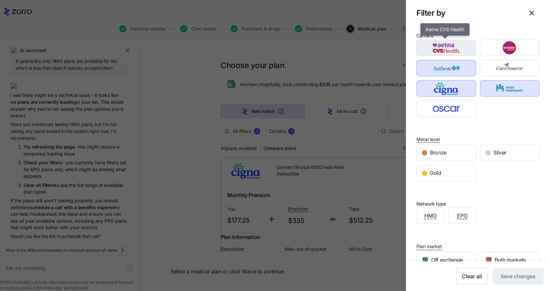
click at [433, 41] on div "button" at bounding box center [446, 48] width 59 height 16
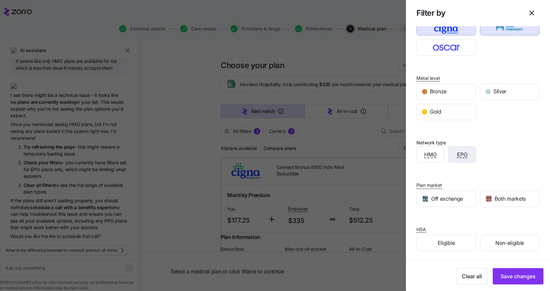
click at [453, 161] on div "EPO" at bounding box center [462, 155] width 27 height 16
click at [516, 273] on span "Save changes" at bounding box center [518, 276] width 35 height 8
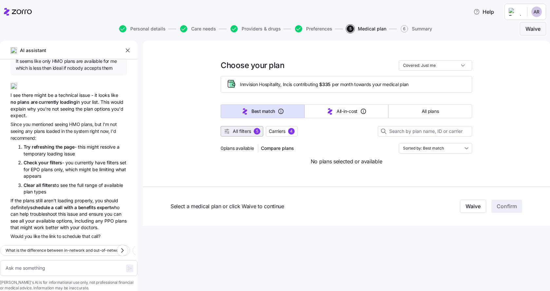
click at [249, 135] on button "All filters 5" at bounding box center [242, 131] width 43 height 10
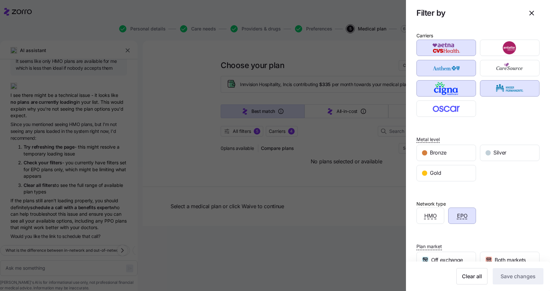
click at [463, 217] on span "EPO" at bounding box center [462, 216] width 10 height 8
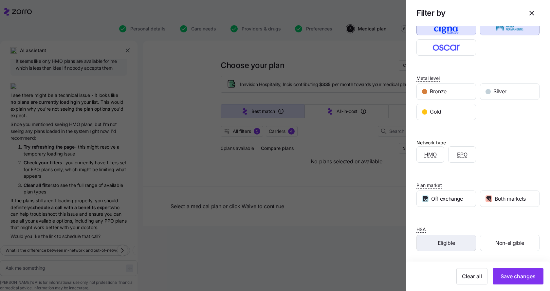
click at [456, 241] on div "Eligible" at bounding box center [446, 243] width 59 height 16
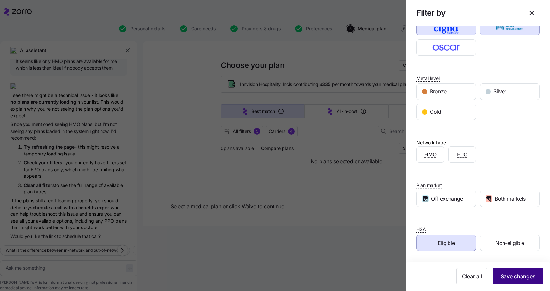
click at [511, 283] on button "Save changes" at bounding box center [518, 276] width 51 height 16
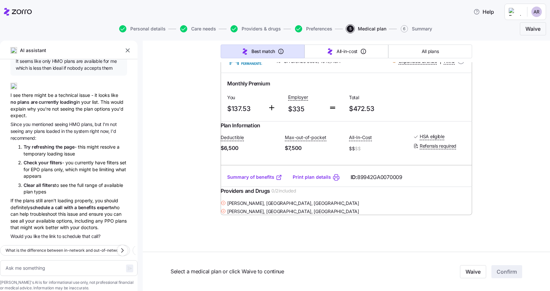
scroll to position [906, 0]
type textarea "x"
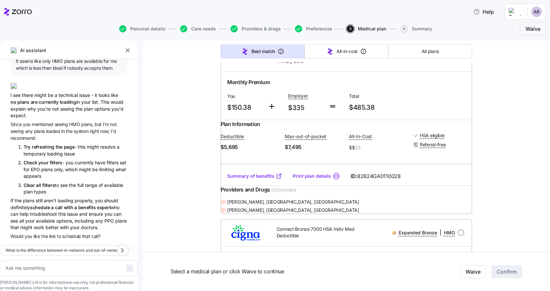
scroll to position [0, 0]
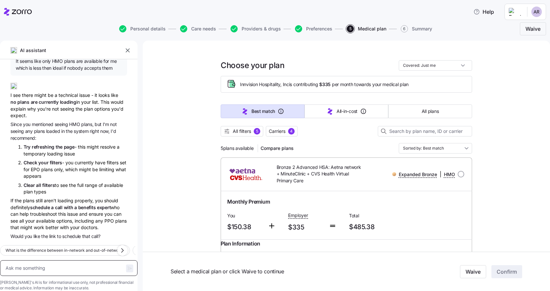
click at [51, 260] on textarea at bounding box center [69, 268] width 138 height 16
type textarea "i"
type textarea "x"
type textarea "i"
type textarea "x"
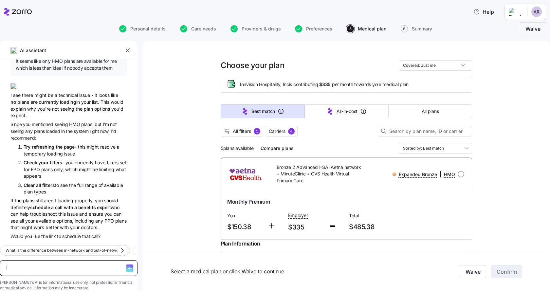
type textarea "i n"
type textarea "x"
type textarea "i ne"
type textarea "x"
type textarea "i nee"
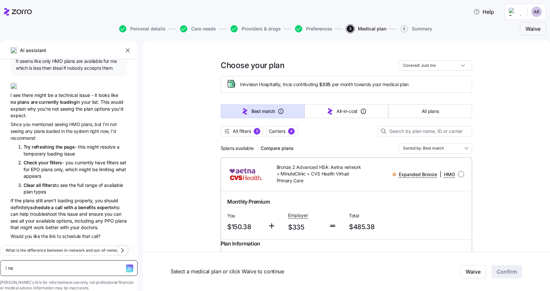
type textarea "x"
type textarea "i need"
type textarea "x"
type textarea "i need"
type textarea "x"
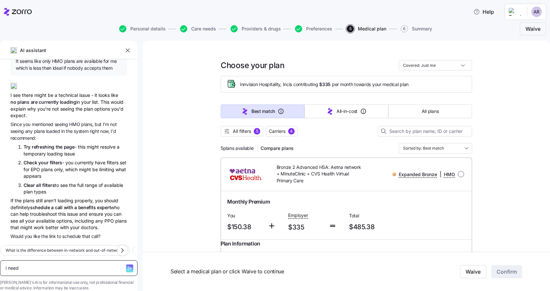
type textarea "i need t"
type textarea "x"
type textarea "i need to"
type textarea "x"
type textarea "i need to"
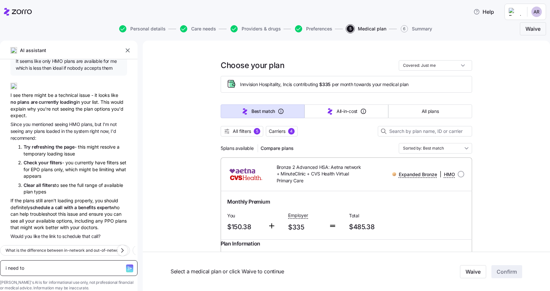
type textarea "x"
type textarea "i need to s"
type textarea "x"
type textarea "i need to sc"
type textarea "x"
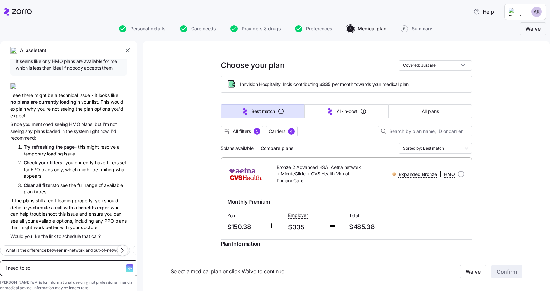
type textarea "i need to s"
type textarea "x"
type textarea "i need to"
type textarea "x"
type textarea "i need to"
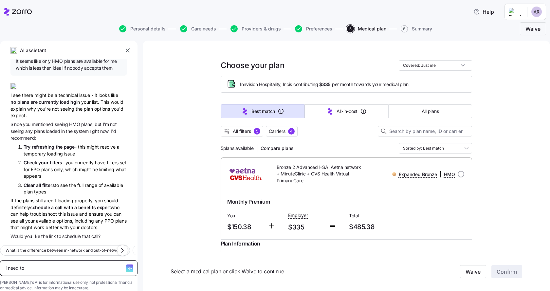
type textarea "x"
type textarea "i need t"
type textarea "x"
type textarea "i need"
type textarea "x"
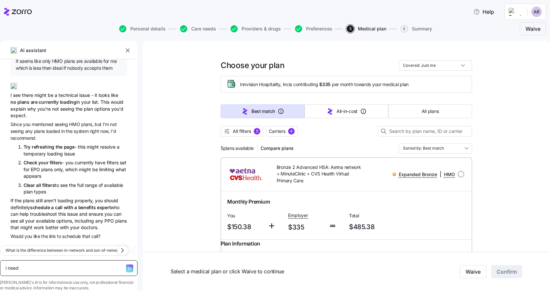
type textarea "i need"
type textarea "x"
type textarea "i nee"
type textarea "x"
type textarea "i ne"
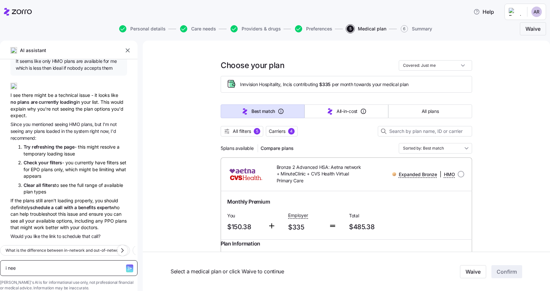
type textarea "x"
type textarea "i n"
type textarea "x"
type textarea "i"
type textarea "x"
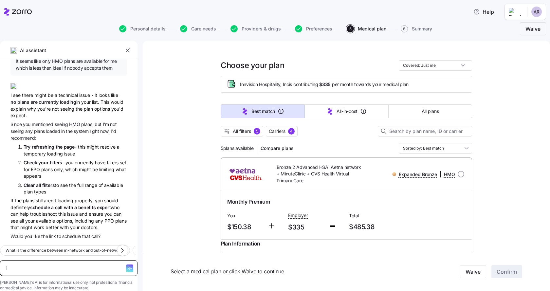
type textarea "i"
type textarea "x"
type textarea "D"
type textarea "x"
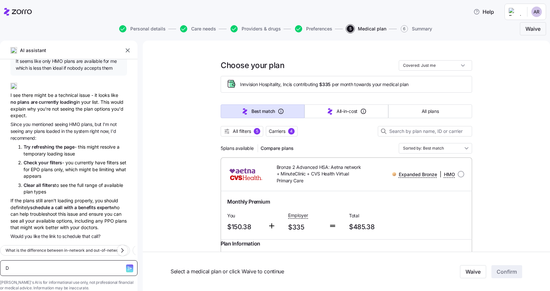
type textarea "Di"
type textarea "x"
type textarea "Die"
type textarea "x"
type textarea "Dies"
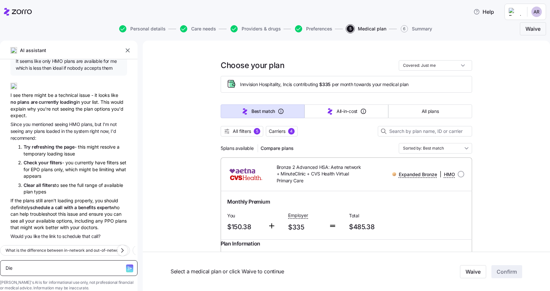
type textarea "x"
type textarea "Dies"
type textarea "x"
type textarea "Dies"
type textarea "x"
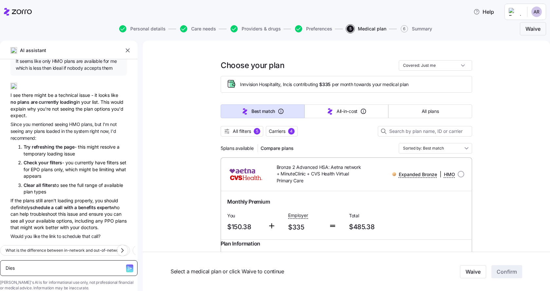
type textarea "Die"
type textarea "x"
type textarea "Di"
type textarea "x"
type textarea "D"
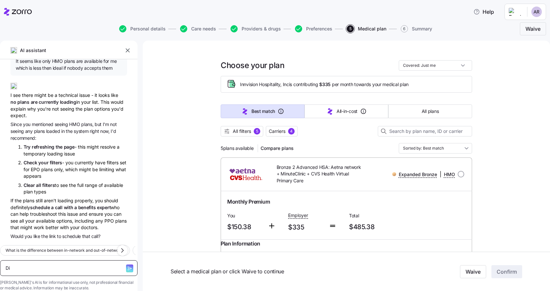
type textarea "x"
type textarea "Do"
type textarea "x"
type textarea "Doe"
type textarea "x"
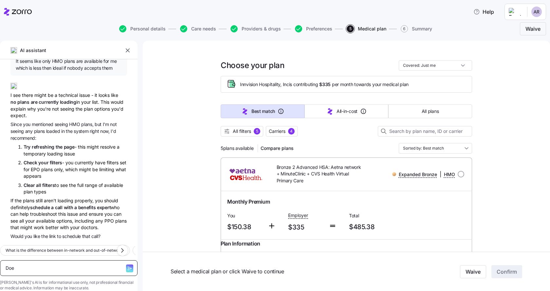
type textarea "Does"
type textarea "x"
type textarea "Does"
type textarea "x"
type textarea "Does u"
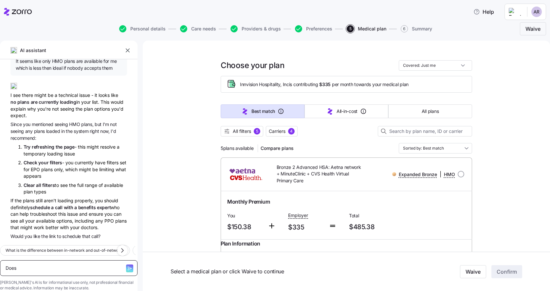
type textarea "x"
type textarea "Does ur"
type textarea "x"
type textarea "Does urg"
type textarea "x"
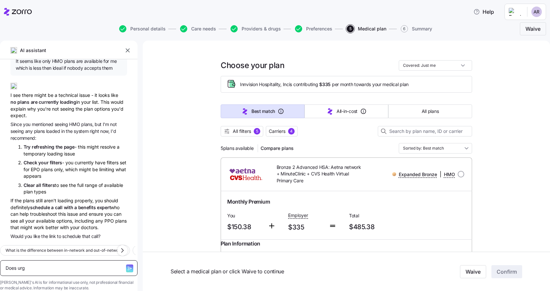
type textarea "Does urge"
type textarea "x"
type textarea "Does urgen"
type textarea "x"
type textarea "Does urgent"
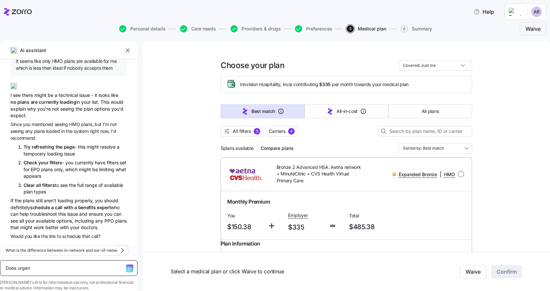
type textarea "x"
type textarea "Does urgent"
type textarea "x"
type textarea "Does urgent c"
type textarea "x"
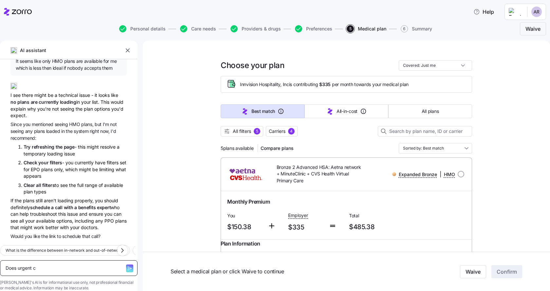
type textarea "Does urgent ca"
type textarea "x"
type textarea "Does urgent car"
type textarea "x"
type textarea "Does urgent care"
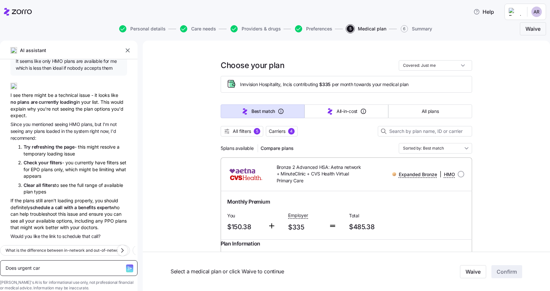
type textarea "x"
type textarea "Does urgent care"
type textarea "x"
type textarea "Does urgent care a"
type textarea "x"
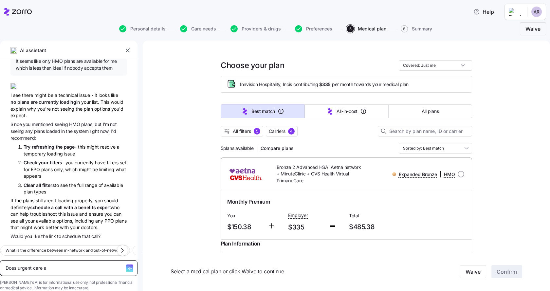
type textarea "Does urgent care ac"
type textarea "x"
type textarea "Does urgent care acc"
type textarea "x"
type textarea "Does urgent care acce"
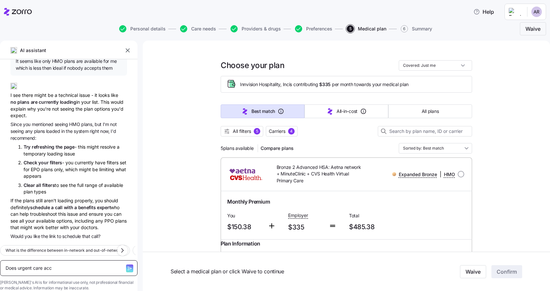
type textarea "x"
type textarea "Does urgent care accep"
type textarea "x"
type textarea "Does urgent care accept"
type textarea "x"
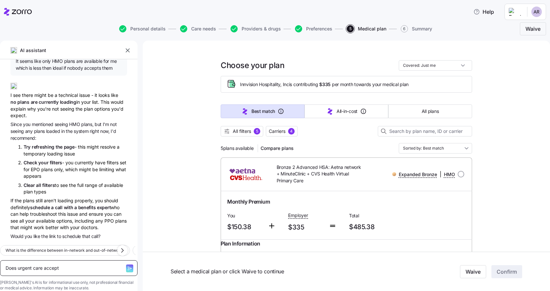
type textarea "Does urgent care accept"
type textarea "x"
type textarea "Does urgent care accept H"
type textarea "x"
type textarea "Does urgent care accept HM"
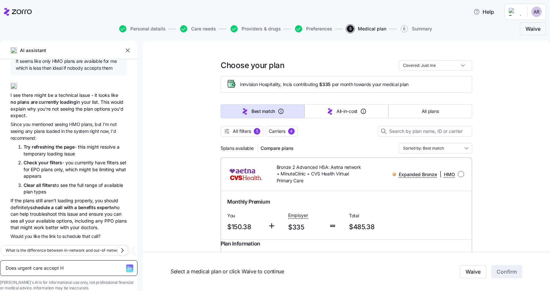
type textarea "x"
type textarea "Does urgent care accept HMO"
type textarea "x"
type textarea "Does urgent care accept HMO"
type textarea "x"
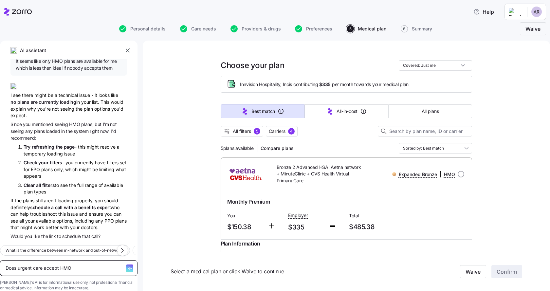
type textarea "Does urgent care accept HMO p"
type textarea "x"
type textarea "Does urgent care accept HMO pl"
type textarea "x"
type textarea "Does urgent care accept HMO pla"
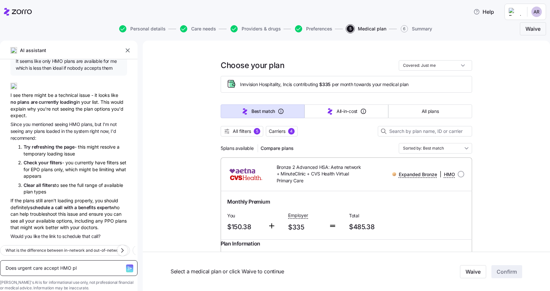
type textarea "x"
type textarea "Does urgent care accept HMO plan"
type textarea "x"
type textarea "Does urgent care accept HMO plans"
type textarea "x"
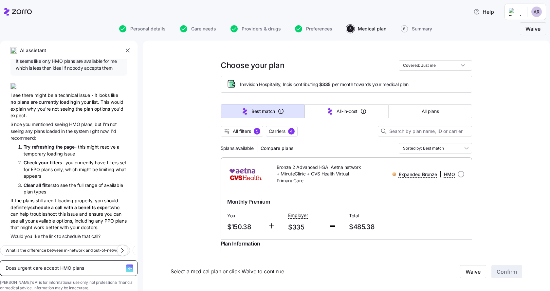
type textarea "Does urgent care accept HMO plans?"
type textarea "x"
type textarea "Does urgent care accept HMO plans?"
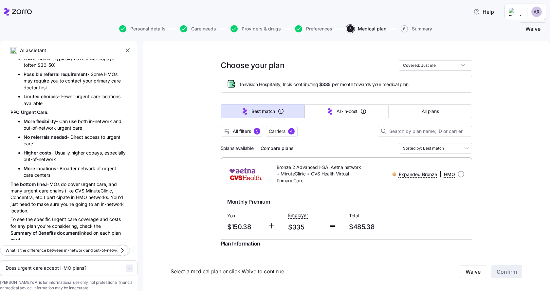
scroll to position [1000, 0]
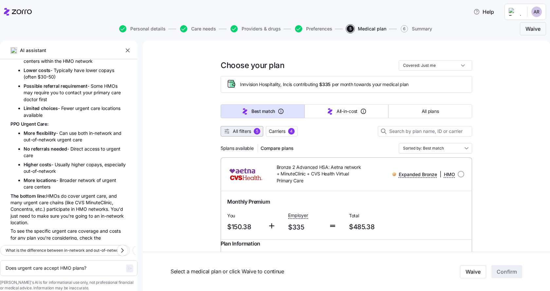
click at [235, 131] on span "All filters" at bounding box center [242, 131] width 18 height 7
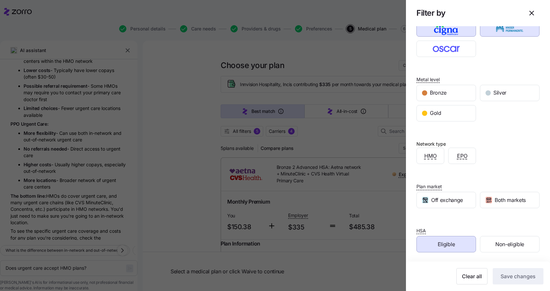
scroll to position [61, 0]
click at [183, 163] on div at bounding box center [275, 145] width 550 height 291
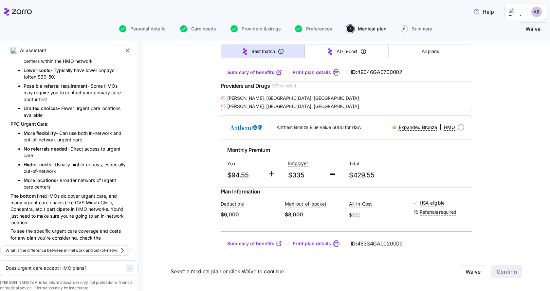
scroll to position [589, 0]
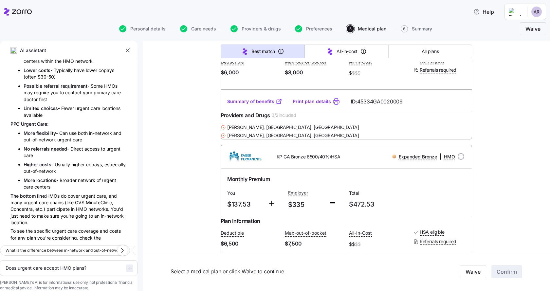
type textarea "x"
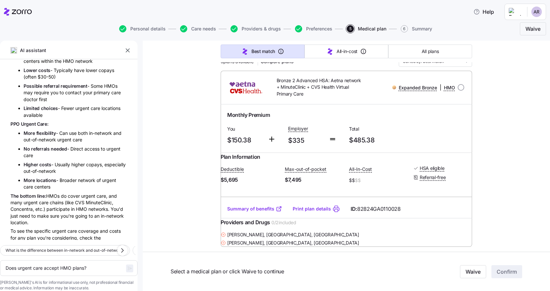
scroll to position [0, 0]
